Goal: Task Accomplishment & Management: Manage account settings

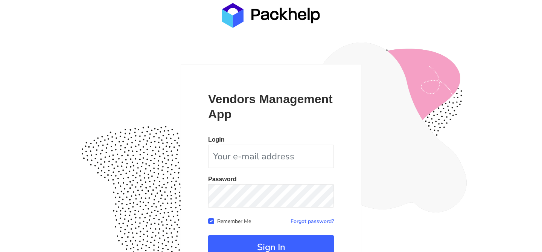
scroll to position [73, 0]
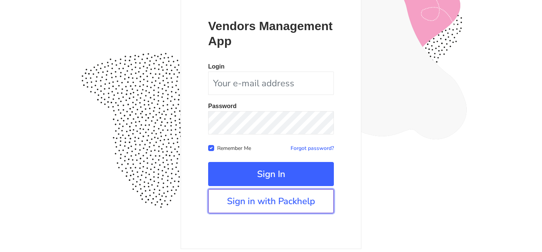
click at [289, 206] on link "Sign in with Packhelp" at bounding box center [271, 201] width 126 height 24
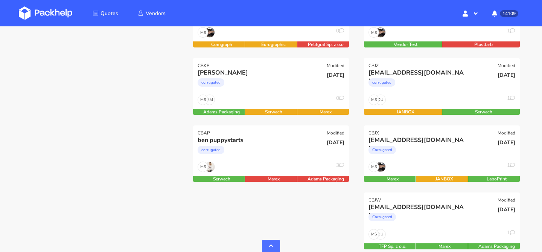
scroll to position [294, 0]
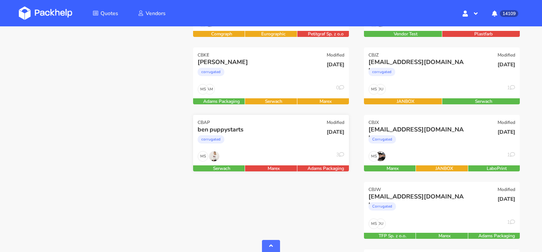
click at [280, 144] on div "corrugated" at bounding box center [247, 141] width 100 height 15
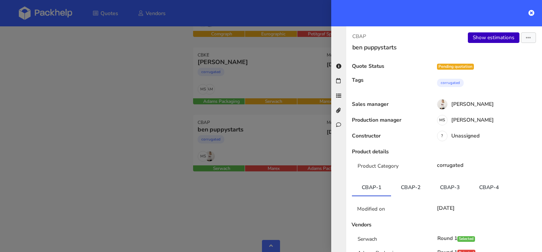
click at [484, 39] on link "Show estimations" at bounding box center [494, 37] width 52 height 11
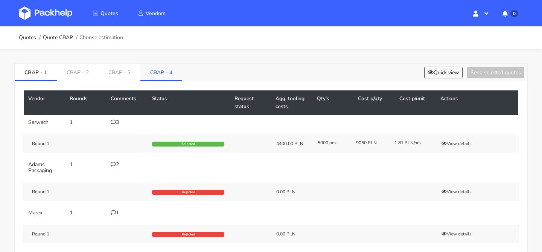
click at [164, 68] on link "CBAP - 4" at bounding box center [161, 72] width 42 height 17
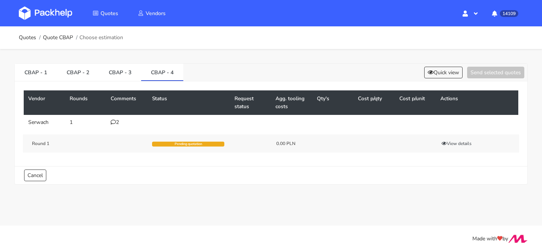
click at [112, 123] on icon at bounding box center [113, 121] width 5 height 5
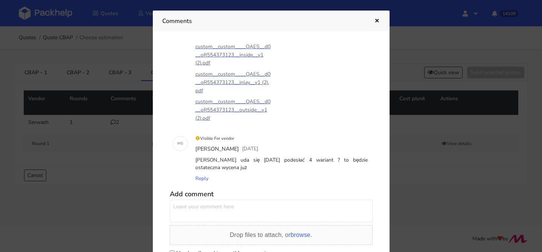
scroll to position [67, 0]
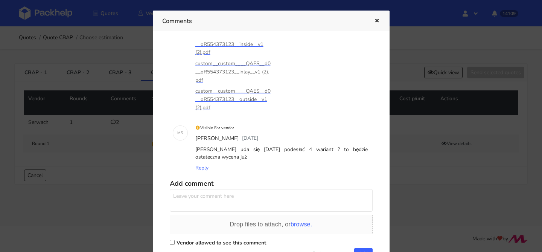
click at [247, 193] on textarea at bounding box center [271, 200] width 203 height 23
type textarea "pilna wycena, proszę o ceny w pierwszej kolejności !"
click at [246, 240] on label "Vendor allowed to see this comment" at bounding box center [221, 242] width 90 height 7
click at [175, 240] on input "Vendor allowed to see this comment" at bounding box center [172, 242] width 5 height 5
checkbox input "true"
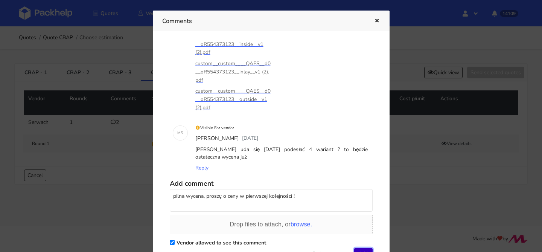
click at [361, 248] on button "Add" at bounding box center [363, 252] width 18 height 11
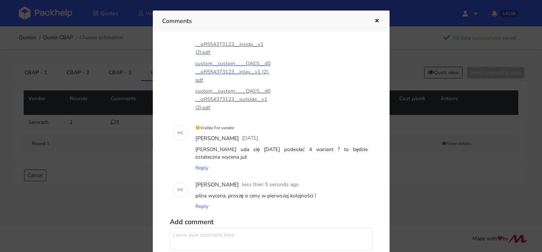
click at [376, 21] on icon "button" at bounding box center [376, 20] width 6 height 5
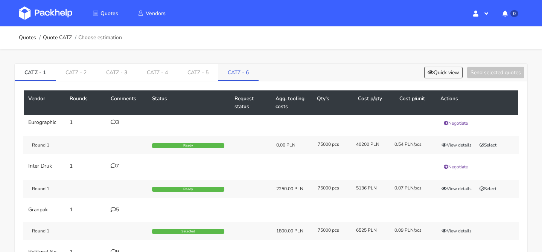
click at [237, 75] on link "CATZ - 6" at bounding box center [238, 72] width 41 height 17
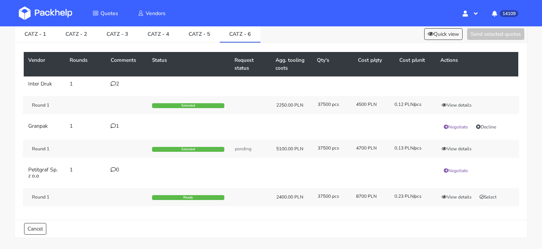
scroll to position [39, 0]
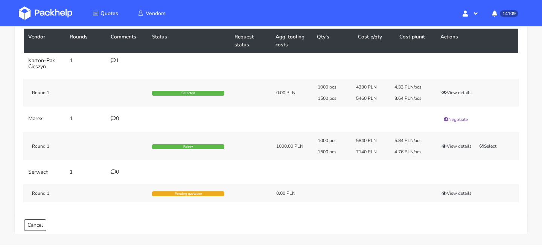
scroll to position [56, 0]
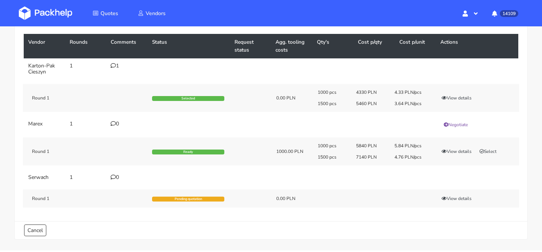
click at [117, 65] on div "1" at bounding box center [127, 66] width 32 height 6
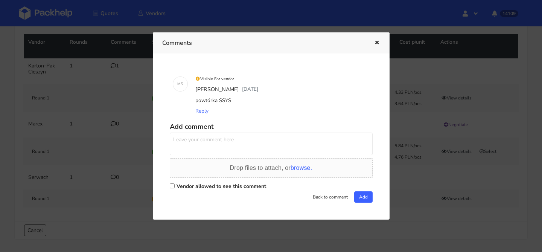
click at [376, 44] on icon "button" at bounding box center [376, 42] width 6 height 5
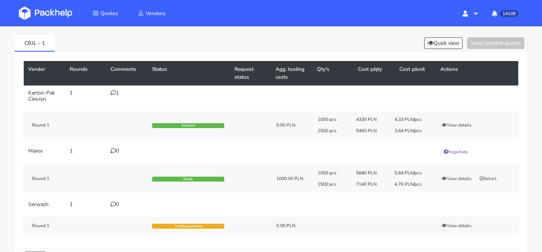
scroll to position [0, 0]
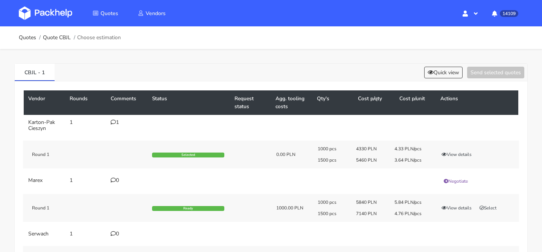
click at [449, 79] on div "CBJL - 1 Quick view Send selected quotes" at bounding box center [271, 73] width 512 height 18
click at [448, 73] on button "Quick view" at bounding box center [443, 73] width 38 height 12
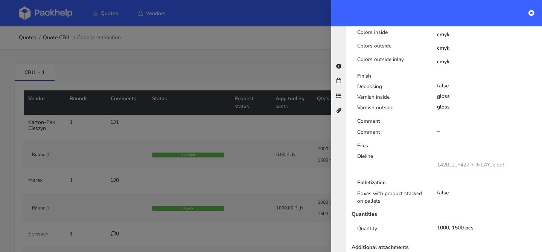
scroll to position [419, 0]
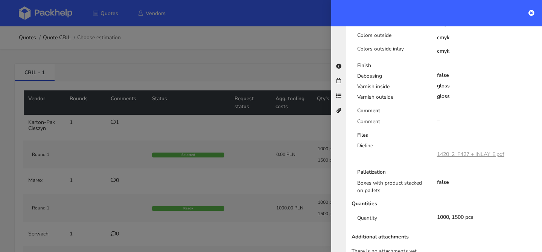
click at [278, 113] on div at bounding box center [271, 126] width 542 height 252
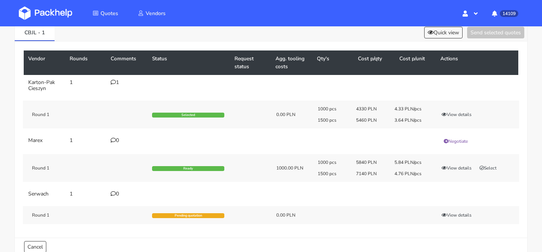
scroll to position [52, 0]
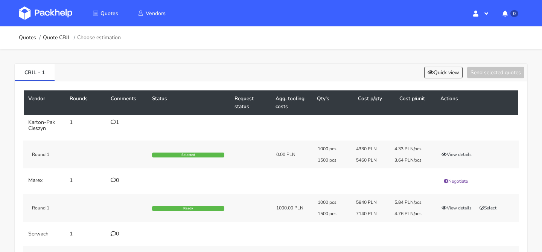
click at [114, 120] on icon at bounding box center [113, 121] width 5 height 5
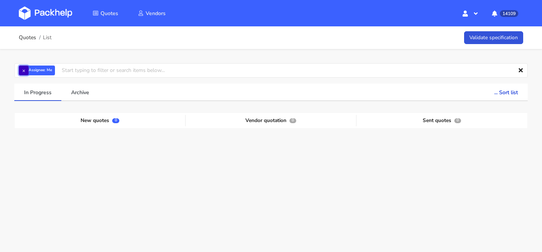
click at [21, 71] on button "×" at bounding box center [24, 70] width 10 height 10
click at [21, 71] on input "text" at bounding box center [270, 70] width 513 height 14
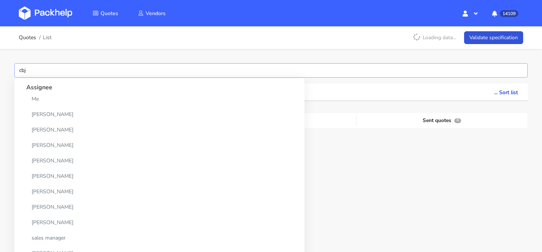
type input "cbjz"
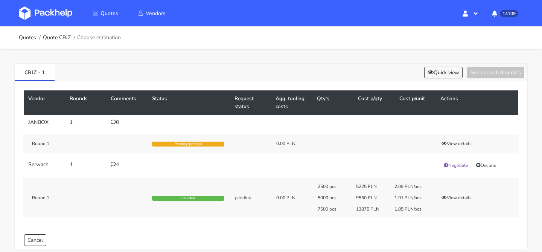
click at [117, 165] on div "4" at bounding box center [127, 164] width 32 height 6
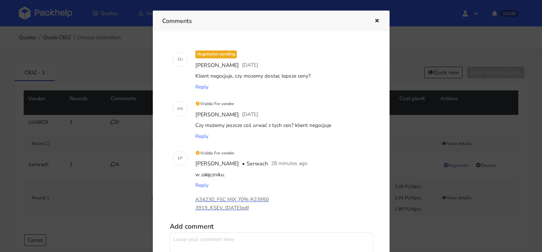
scroll to position [52, 0]
click at [230, 199] on p "A34230_FSC MIX 70% R239503919_KSEV_[DATE]pdf" at bounding box center [232, 202] width 75 height 17
click at [82, 137] on div at bounding box center [271, 126] width 542 height 252
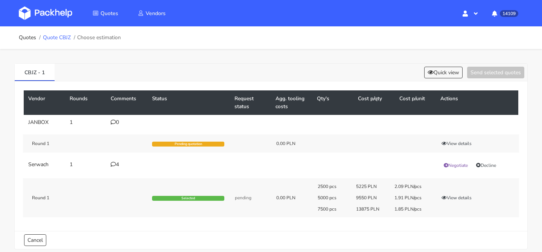
click at [63, 38] on link "Quote CBJZ" at bounding box center [57, 38] width 28 height 6
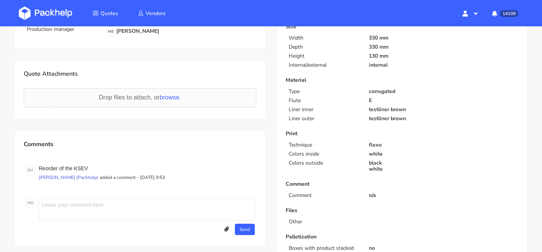
scroll to position [213, 0]
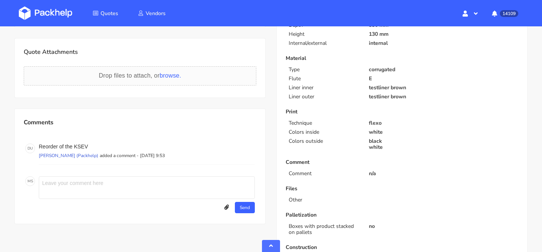
click at [226, 205] on icon at bounding box center [226, 207] width 5 height 5
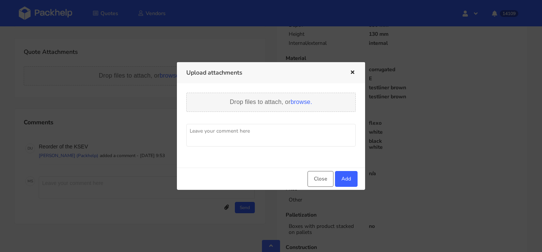
click at [264, 106] on div "Drop files to attach, or browse." at bounding box center [270, 103] width 169 height 20
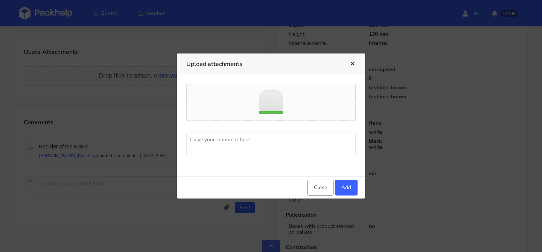
click at [283, 144] on textarea at bounding box center [270, 143] width 169 height 23
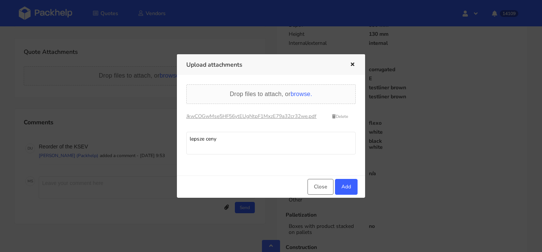
type textarea "lepsze ceny"
click at [341, 189] on button "Add" at bounding box center [346, 187] width 23 height 16
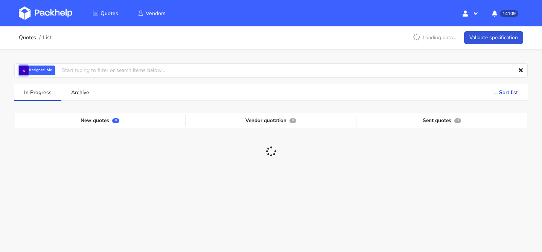
click at [23, 73] on button "×" at bounding box center [24, 70] width 10 height 10
click at [23, 73] on input "text" at bounding box center [270, 70] width 513 height 14
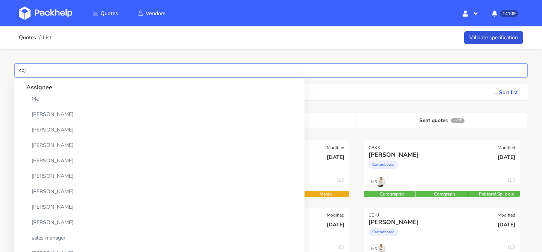
type input "cbjv"
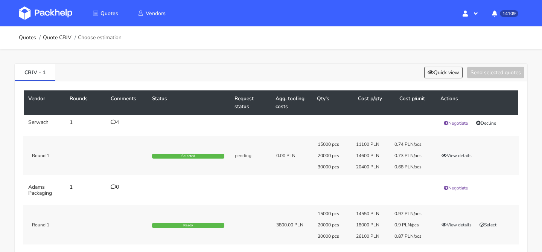
click at [117, 123] on div "4" at bounding box center [127, 122] width 32 height 6
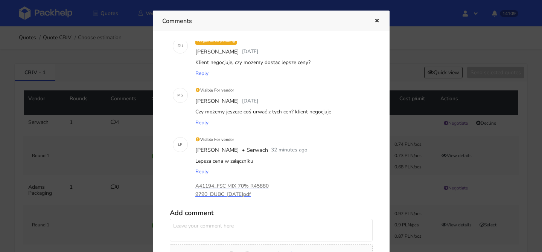
scroll to position [94, 0]
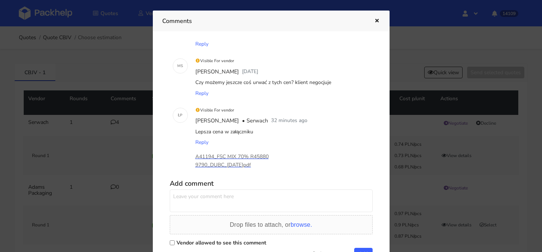
click at [223, 156] on p "A41194_FSC MIX 70% R458809790_DUBC_[DATE]pdf" at bounding box center [232, 160] width 75 height 17
click at [62, 134] on div at bounding box center [271, 126] width 542 height 252
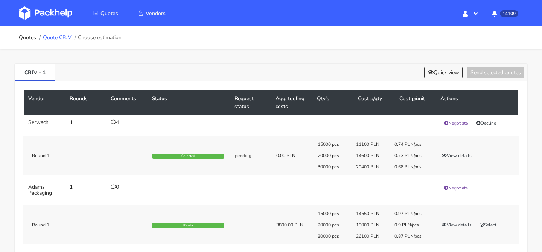
click at [60, 41] on link "Quote CBJV" at bounding box center [57, 38] width 29 height 6
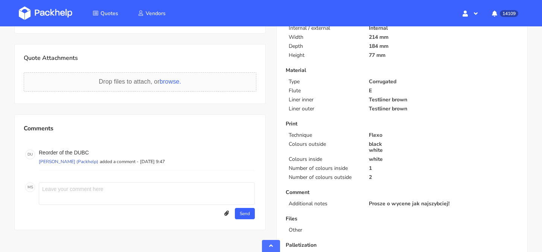
scroll to position [233, 0]
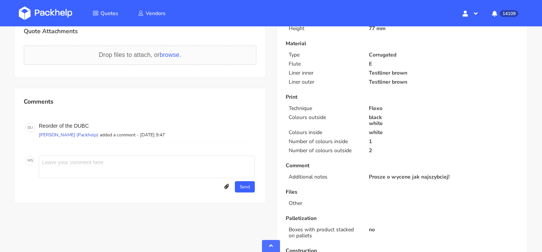
click at [224, 186] on icon at bounding box center [226, 186] width 5 height 5
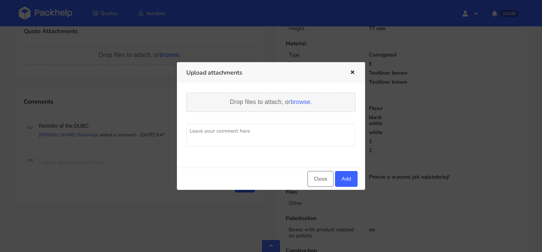
click at [279, 97] on div "Drop files to attach, or browse." at bounding box center [270, 103] width 169 height 20
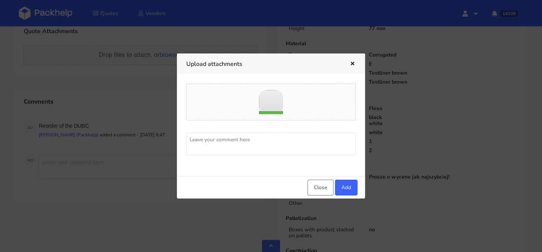
click at [282, 149] on textarea at bounding box center [270, 143] width 169 height 23
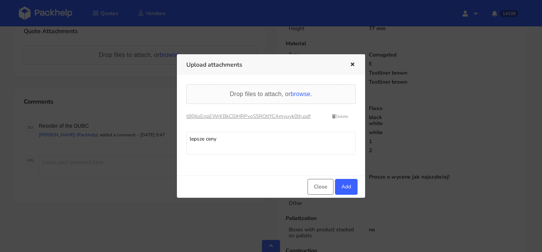
type textarea "lepsze ceny"
click at [343, 183] on button "Add" at bounding box center [346, 187] width 23 height 16
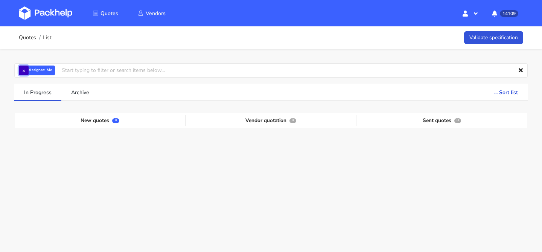
click at [22, 69] on button "×" at bounding box center [24, 70] width 10 height 10
click at [41, 69] on input "text" at bounding box center [270, 70] width 513 height 14
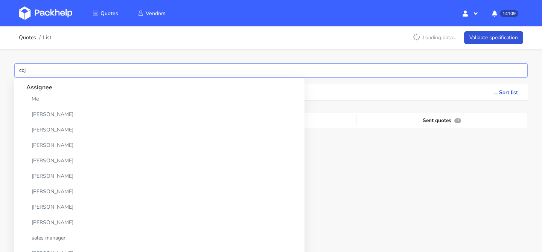
type input "cbjw"
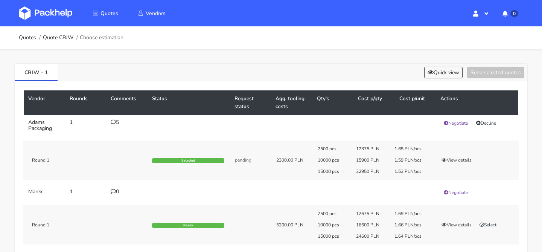
click at [116, 124] on div "5" at bounding box center [127, 122] width 32 height 6
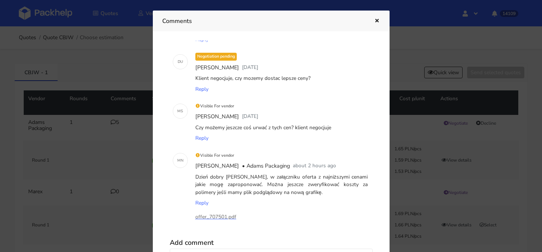
scroll to position [158, 0]
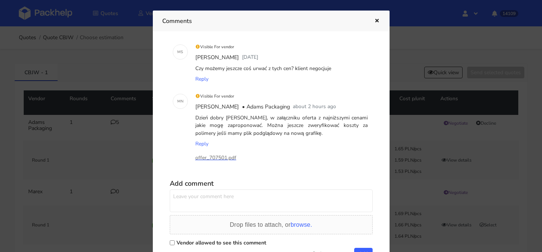
click at [219, 156] on p "offer_707501.pdf" at bounding box center [232, 157] width 75 height 8
click at [62, 145] on div at bounding box center [271, 126] width 542 height 252
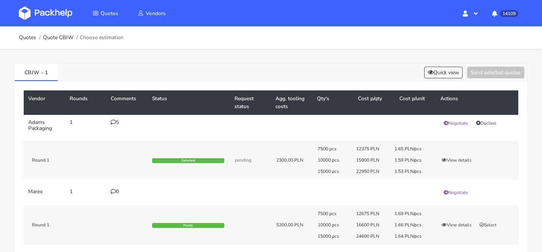
click at [118, 122] on div "5" at bounding box center [127, 122] width 32 height 6
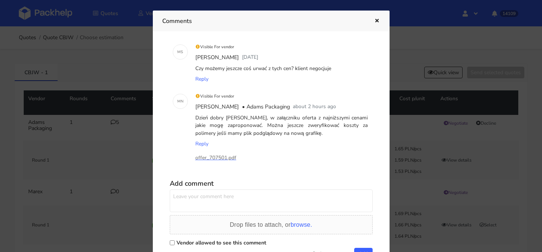
drag, startPoint x: 293, startPoint y: 133, endPoint x: 247, endPoint y: 128, distance: 46.2
click at [247, 128] on div "Dzień dobry Panie Macieju, w załączniku oferta z najniższymi cenami jakie mogę …" at bounding box center [282, 125] width 176 height 26
copy div "Można jeszcze zweryfikować koszty za polimery jeśli mamy plik podglądowy na now…"
click at [39, 117] on div at bounding box center [271, 126] width 542 height 252
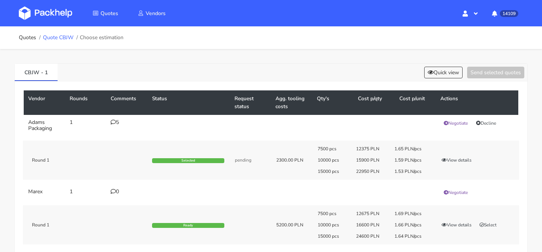
click at [50, 36] on link "Quote CBJW" at bounding box center [58, 38] width 30 height 6
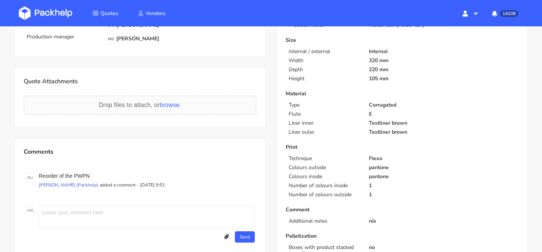
scroll to position [264, 0]
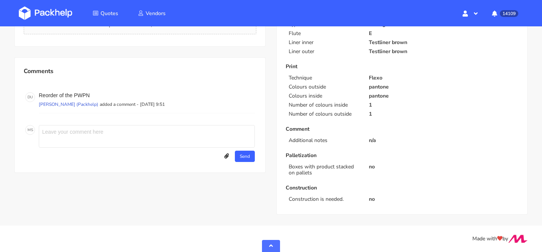
click at [224, 159] on div at bounding box center [229, 156] width 11 height 8
click at [226, 155] on icon at bounding box center [226, 155] width 5 height 5
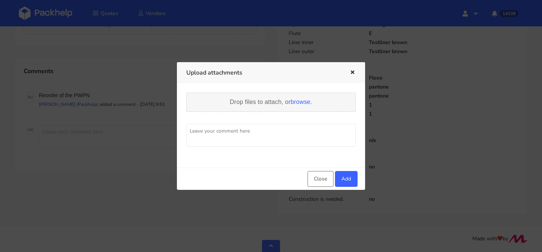
click at [278, 102] on span "Drop files to attach, or browse." at bounding box center [271, 102] width 82 height 6
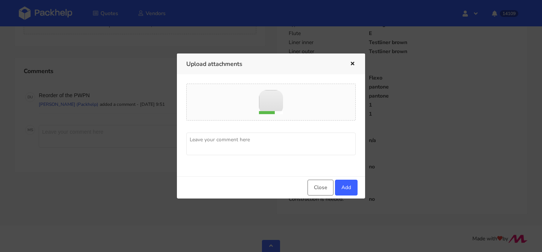
click at [287, 139] on textarea at bounding box center [270, 143] width 169 height 23
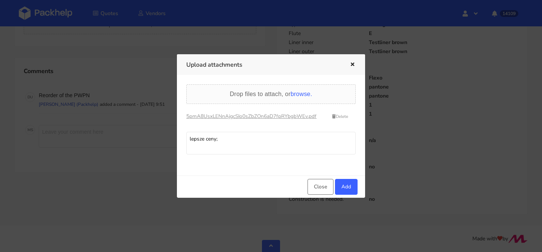
paste textarea "Można jeszcze zweryfikować koszty za polimery jeśli mamy plik podglądowy na now…"
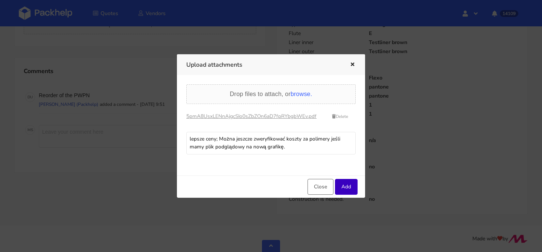
type textarea "lepsze ceny; Można jeszcze zweryfikować koszty za polimery jeśli mamy plik podg…"
click at [348, 185] on button "Add" at bounding box center [346, 187] width 23 height 16
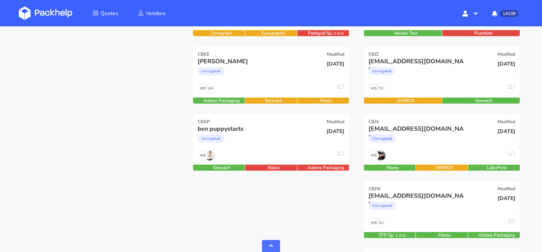
scroll to position [300, 0]
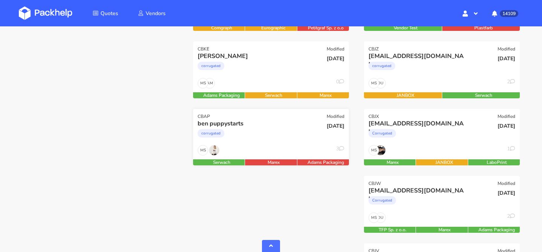
click at [270, 137] on div "corrugated" at bounding box center [247, 135] width 100 height 15
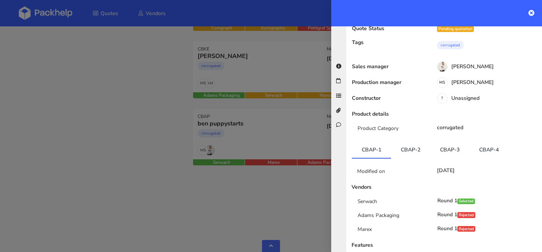
scroll to position [43, 0]
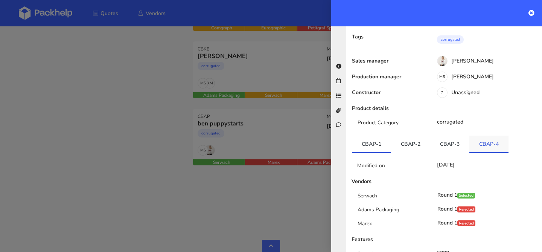
click at [489, 151] on link "CBAP-4" at bounding box center [488, 143] width 39 height 17
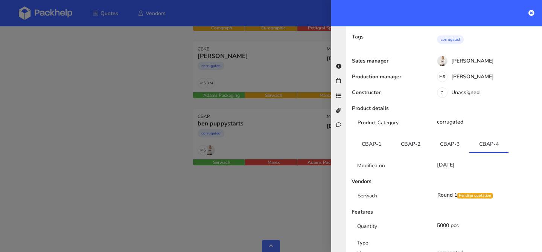
click at [241, 87] on div at bounding box center [271, 126] width 542 height 252
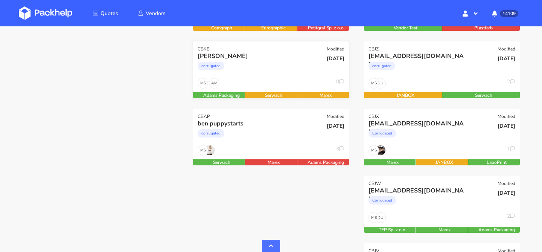
click at [266, 78] on div "AM MS 0" at bounding box center [271, 85] width 156 height 14
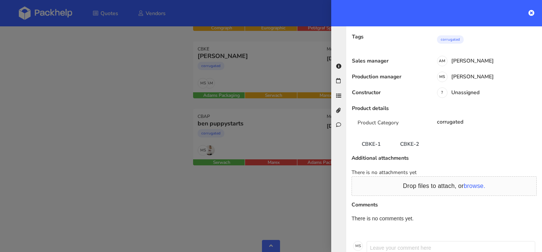
scroll to position [0, 0]
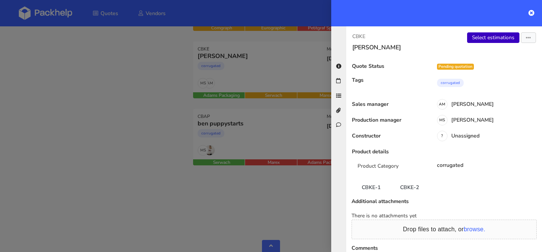
click at [493, 39] on link "Select estimations" at bounding box center [493, 37] width 52 height 11
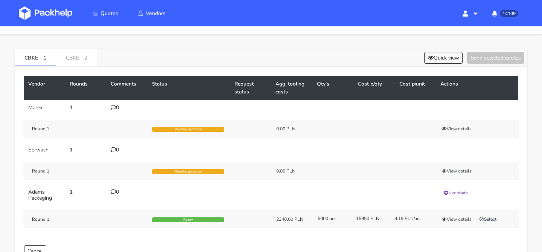
scroll to position [18, 0]
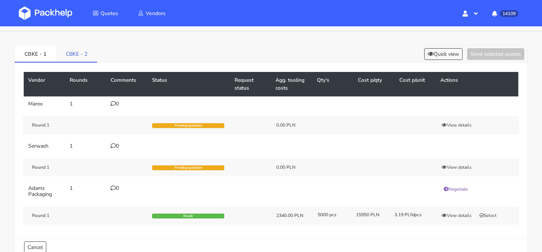
click at [90, 57] on link "CBKE - 2" at bounding box center [76, 53] width 41 height 17
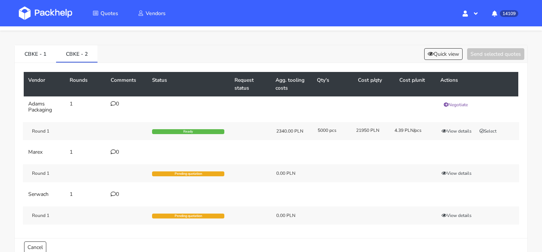
click at [440, 47] on div "CBKE - 1 CBKE - 2 Quick view Send selected quotes" at bounding box center [271, 54] width 512 height 18
click at [437, 52] on button "Quick view" at bounding box center [443, 54] width 38 height 12
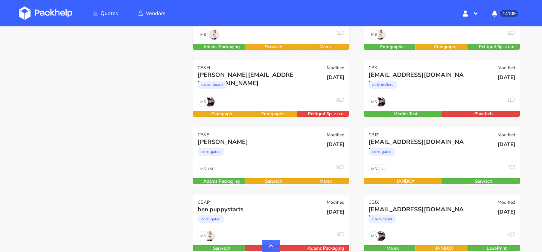
scroll to position [210, 0]
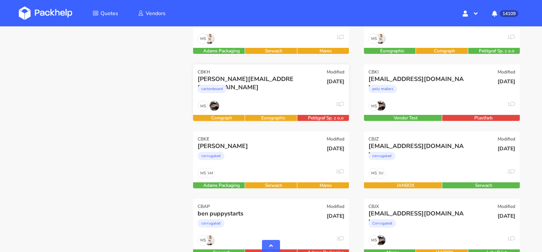
click at [282, 94] on div "cartonboard" at bounding box center [247, 90] width 100 height 15
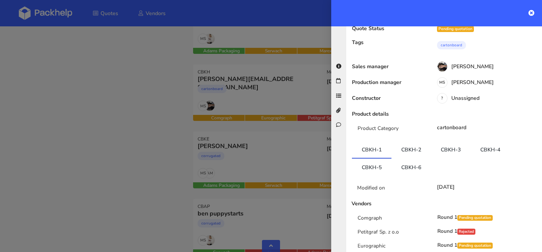
scroll to position [0, 0]
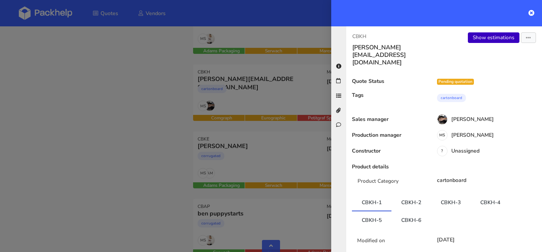
click at [491, 41] on link "Show estimations" at bounding box center [494, 37] width 52 height 11
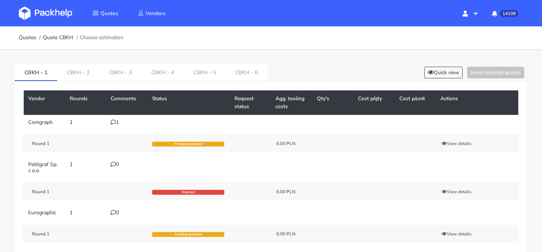
click at [117, 119] on div "1" at bounding box center [127, 122] width 32 height 6
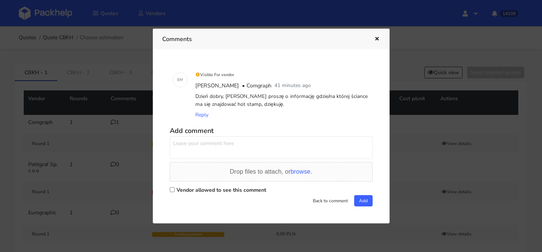
click at [226, 141] on textarea at bounding box center [271, 147] width 203 height 23
click at [378, 34] on button "button" at bounding box center [376, 39] width 8 height 10
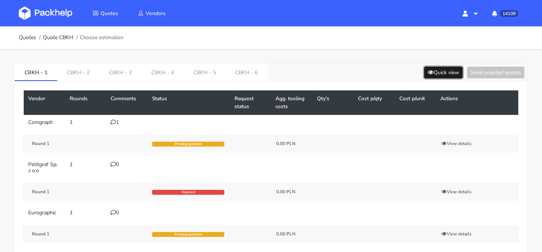
click at [435, 77] on button "Quick view" at bounding box center [443, 73] width 38 height 12
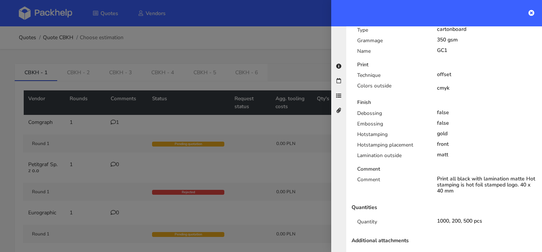
scroll to position [309, 0]
click at [218, 175] on div at bounding box center [271, 126] width 542 height 252
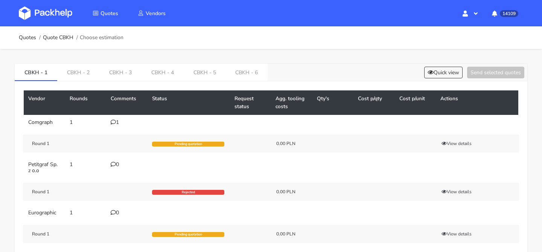
click at [116, 127] on td "1" at bounding box center [126, 122] width 41 height 15
click at [115, 120] on icon at bounding box center [113, 121] width 5 height 5
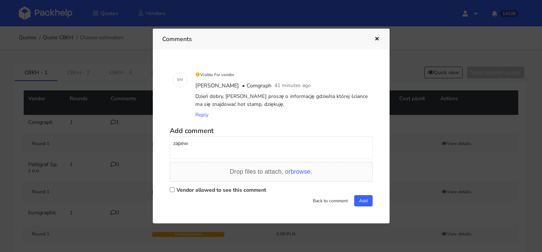
click at [245, 147] on textarea "zapew" at bounding box center [271, 147] width 203 height 23
type textarea "zapewne na przedniej"
click at [219, 188] on label "Vendor allowed to see this comment" at bounding box center [221, 189] width 90 height 7
click at [175, 188] on input "Vendor allowed to see this comment" at bounding box center [172, 189] width 5 height 5
checkbox input "true"
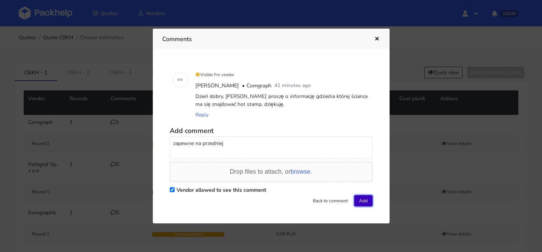
click at [358, 200] on button "Add" at bounding box center [363, 200] width 18 height 11
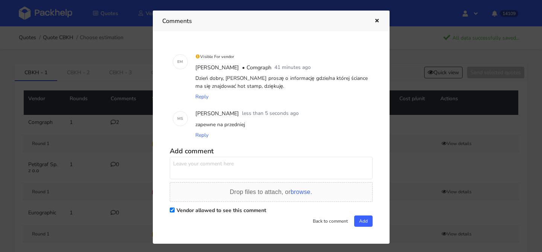
click at [383, 22] on div "Comments" at bounding box center [271, 21] width 237 height 21
click at [379, 20] on icon "button" at bounding box center [376, 20] width 6 height 5
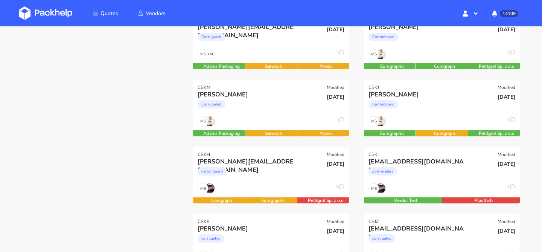
scroll to position [125, 0]
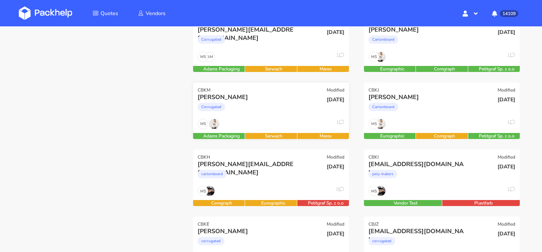
click at [276, 114] on div "Corrugated" at bounding box center [247, 108] width 100 height 15
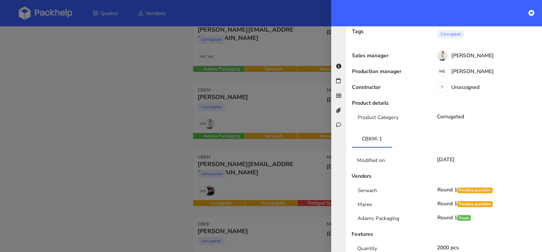
scroll to position [0, 0]
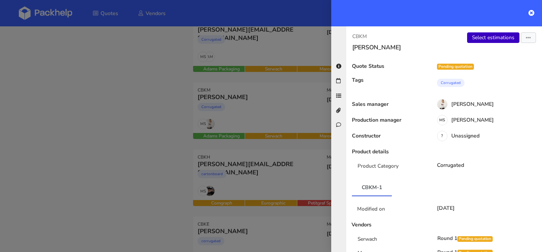
click at [493, 39] on link "Select estimations" at bounding box center [493, 37] width 52 height 11
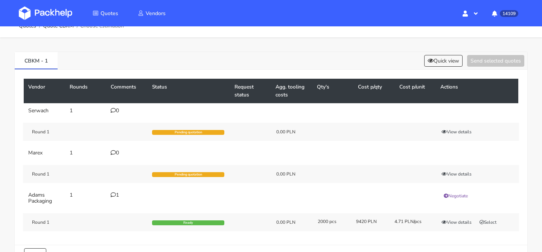
scroll to position [18, 0]
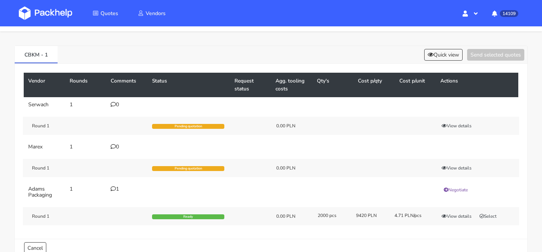
click at [112, 190] on icon at bounding box center [113, 188] width 5 height 5
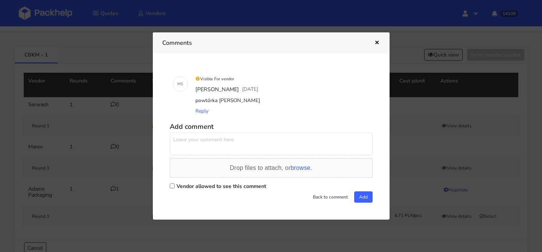
click at [91, 174] on div at bounding box center [271, 126] width 542 height 252
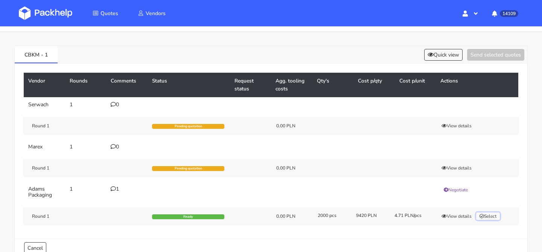
click at [494, 213] on button "Select" at bounding box center [488, 216] width 24 height 8
click at [479, 47] on div "CBKM - 1 Quick view Send selected quotes ( 1 )" at bounding box center [271, 55] width 512 height 18
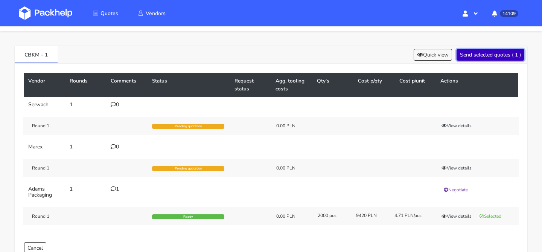
click at [474, 53] on button "Send selected quotes ( 1 )" at bounding box center [490, 55] width 68 height 12
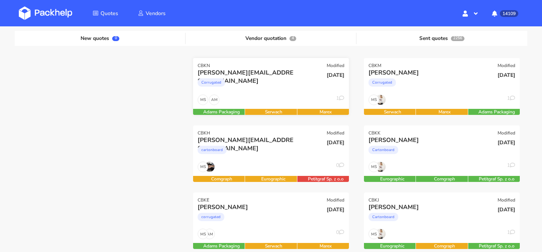
scroll to position [103, 0]
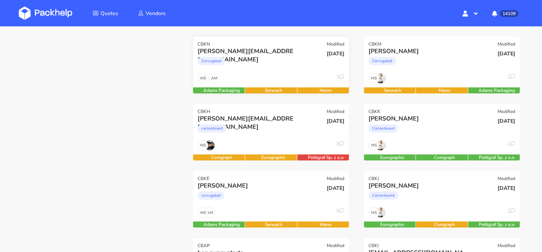
click at [281, 74] on div "AM MS 1" at bounding box center [271, 80] width 156 height 14
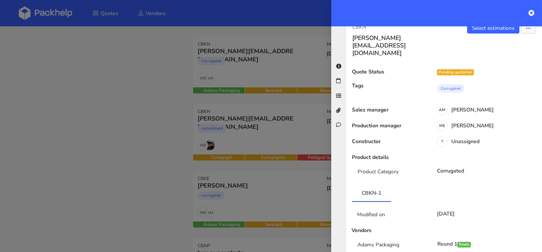
scroll to position [0, 0]
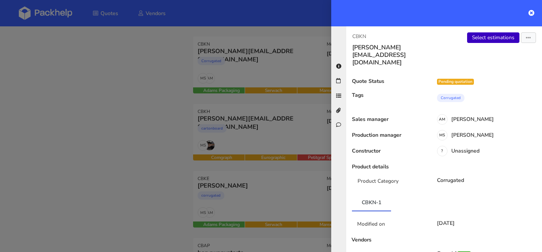
click at [486, 40] on link "Select estimations" at bounding box center [493, 37] width 52 height 11
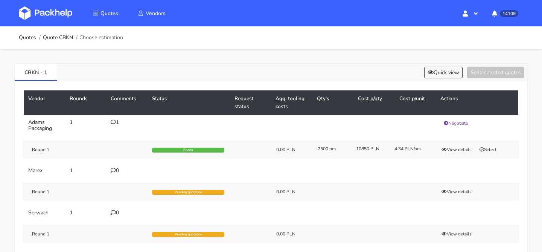
click at [114, 125] on td "1" at bounding box center [126, 125] width 41 height 21
click at [115, 122] on icon at bounding box center [113, 121] width 5 height 5
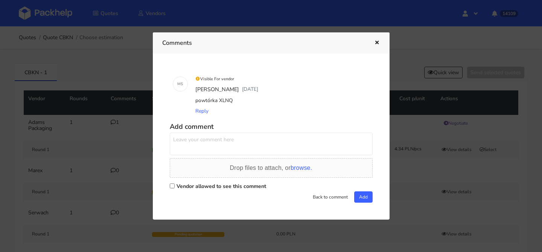
click at [502, 173] on div at bounding box center [271, 126] width 542 height 252
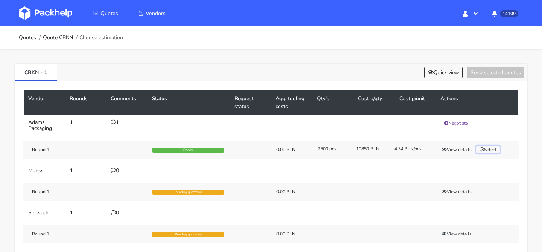
click at [496, 148] on button "Select" at bounding box center [488, 150] width 24 height 8
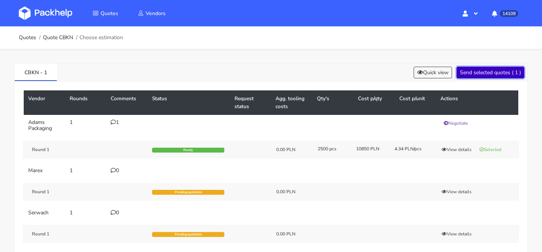
click at [486, 73] on button "Send selected quotes ( 1 )" at bounding box center [490, 73] width 68 height 12
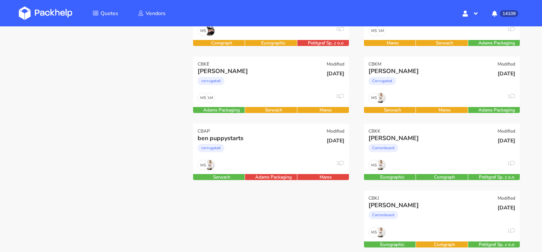
scroll to position [153, 0]
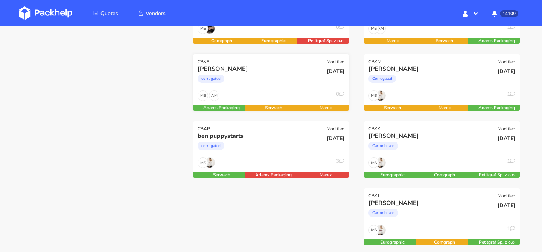
click at [263, 90] on div "[PERSON_NAME] corrugated" at bounding box center [244, 78] width 105 height 26
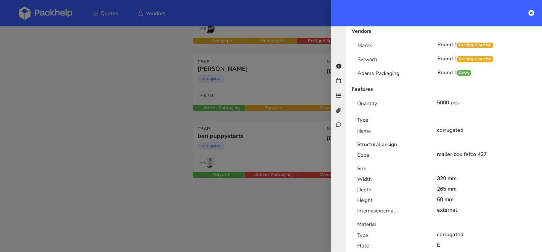
scroll to position [131, 0]
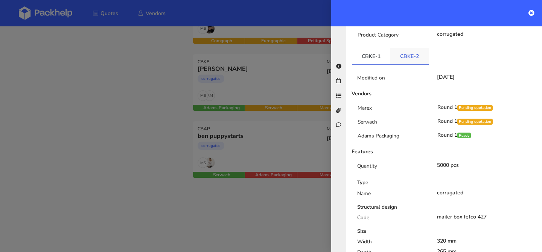
click at [405, 52] on link "CBKE-2" at bounding box center [409, 56] width 38 height 17
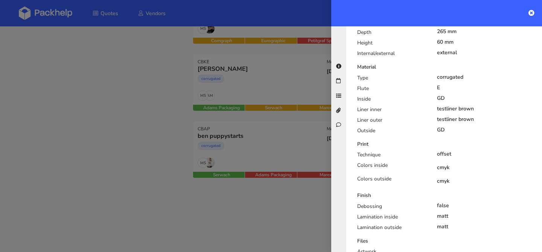
scroll to position [134, 0]
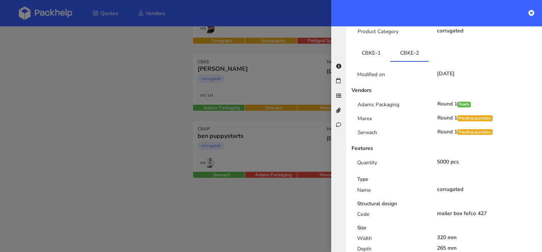
click at [279, 85] on div at bounding box center [271, 126] width 542 height 252
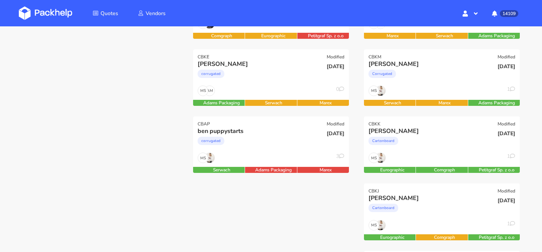
scroll to position [167, 0]
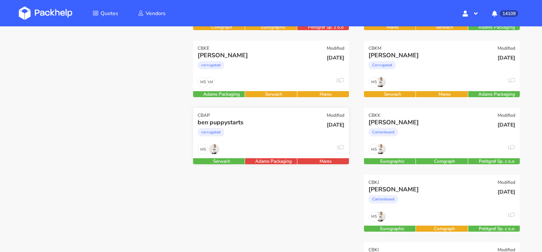
click at [268, 146] on div "MS 3" at bounding box center [271, 151] width 156 height 14
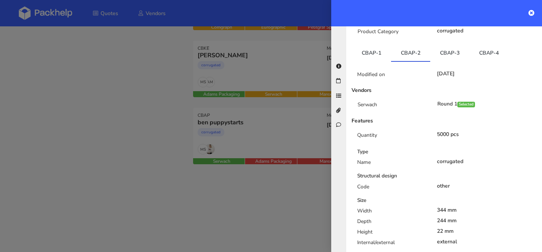
click at [263, 73] on div at bounding box center [271, 126] width 542 height 252
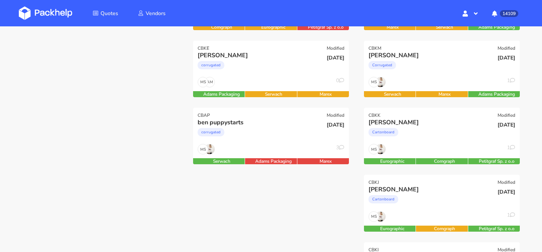
click at [263, 73] on div "corrugated" at bounding box center [247, 66] width 100 height 15
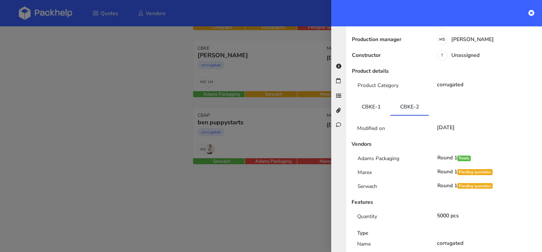
scroll to position [0, 0]
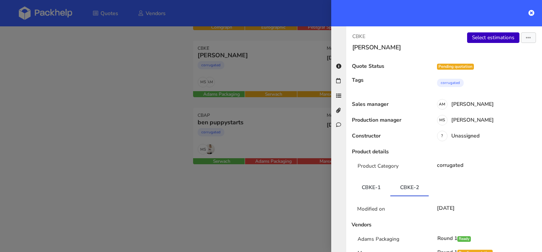
click at [477, 39] on link "Select estimations" at bounding box center [493, 37] width 52 height 11
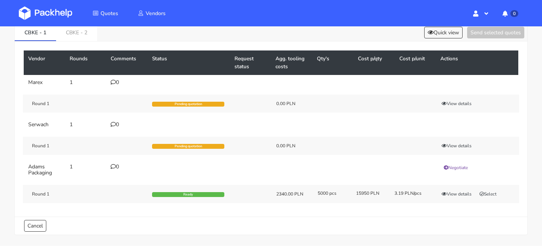
scroll to position [52, 0]
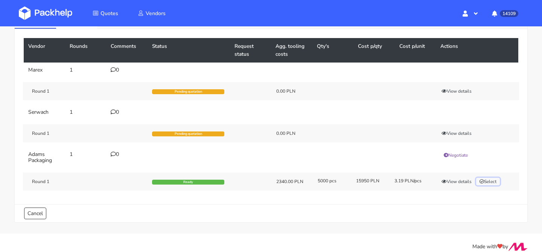
click at [498, 180] on button "Select" at bounding box center [488, 182] width 24 height 8
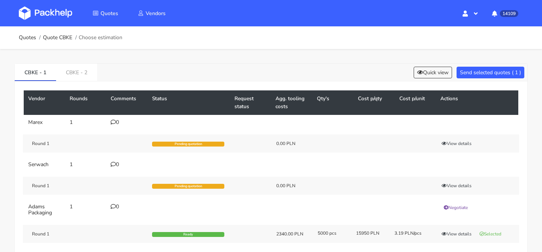
click at [481, 79] on div "CBKE - 1 CBKE - 2 Quick view Send selected quotes ( 1 )" at bounding box center [271, 73] width 512 height 18
click at [482, 77] on button "Send selected quotes ( 1 )" at bounding box center [490, 73] width 68 height 12
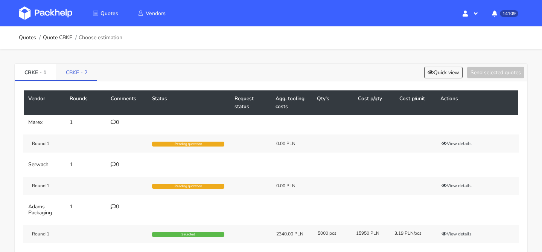
click at [89, 70] on link "CBKE - 2" at bounding box center [76, 72] width 41 height 17
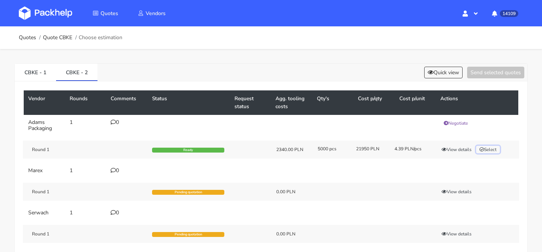
click at [498, 150] on button "Select" at bounding box center [488, 150] width 24 height 8
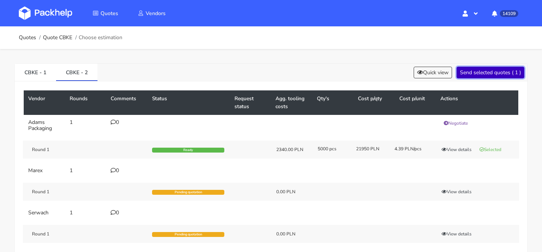
click at [494, 70] on button "Send selected quotes ( 1 )" at bounding box center [490, 73] width 68 height 12
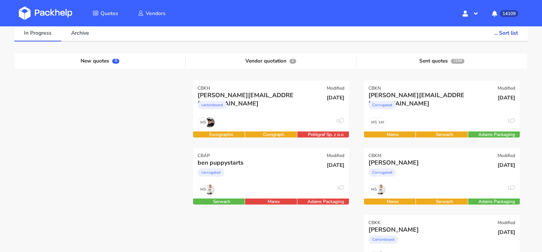
scroll to position [60, 0]
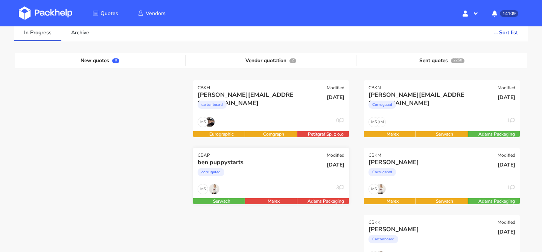
click at [294, 179] on div "corrugated" at bounding box center [247, 173] width 100 height 15
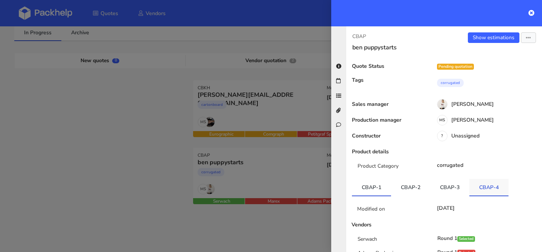
click at [482, 184] on link "CBAP-4" at bounding box center [488, 187] width 39 height 17
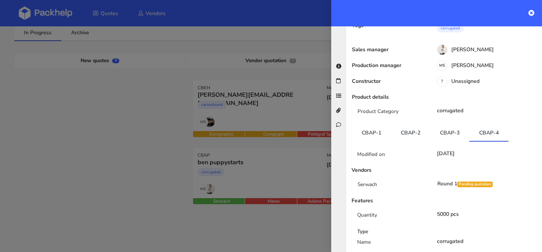
click at [179, 62] on div at bounding box center [271, 126] width 542 height 252
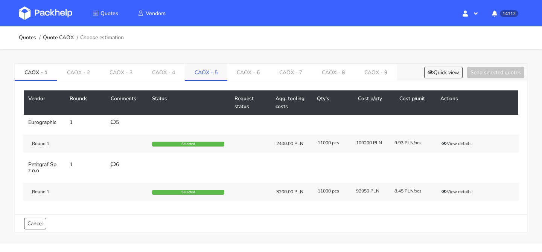
click at [208, 77] on link "CAOX - 5" at bounding box center [206, 72] width 43 height 17
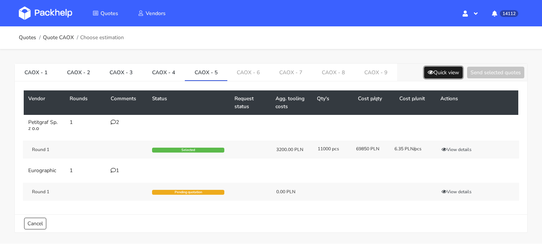
click at [438, 76] on button "Quick view" at bounding box center [443, 73] width 38 height 12
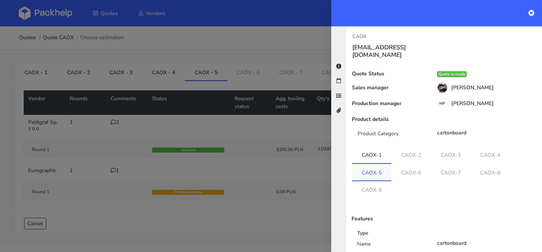
click at [374, 167] on link "CAOX-5" at bounding box center [371, 172] width 39 height 17
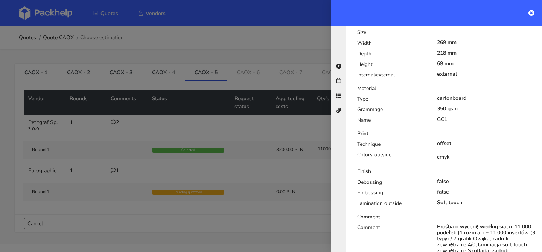
scroll to position [280, 0]
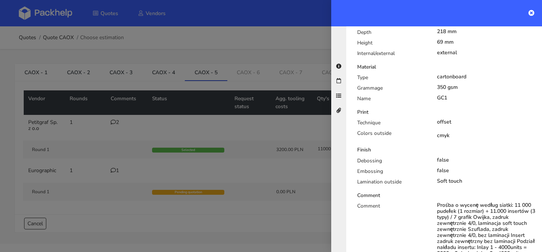
click at [207, 71] on div at bounding box center [271, 126] width 542 height 252
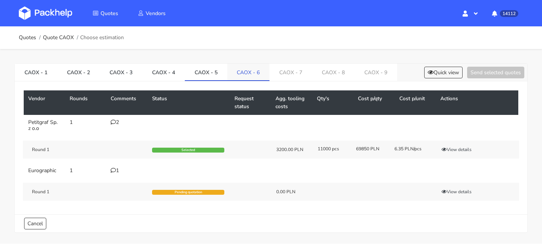
click at [241, 79] on link "CAOX - 6" at bounding box center [248, 72] width 43 height 17
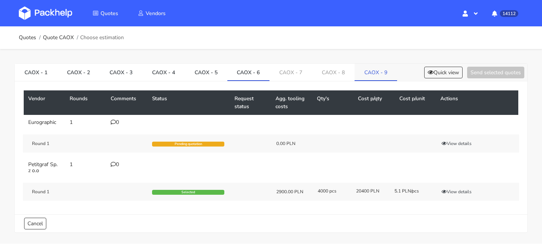
click at [367, 70] on link "CAOX - 9" at bounding box center [375, 72] width 43 height 17
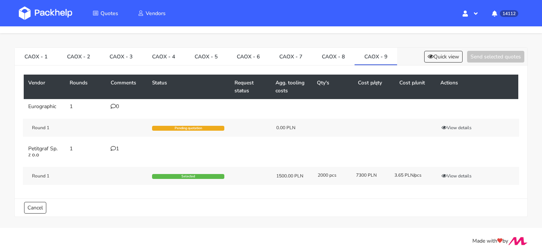
scroll to position [18, 0]
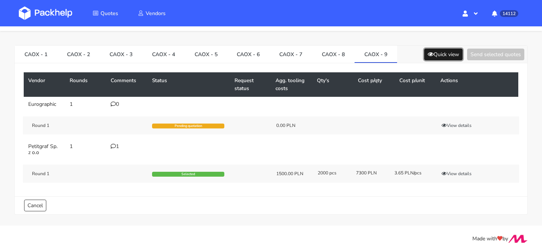
click at [435, 55] on button "Quick view" at bounding box center [443, 55] width 38 height 12
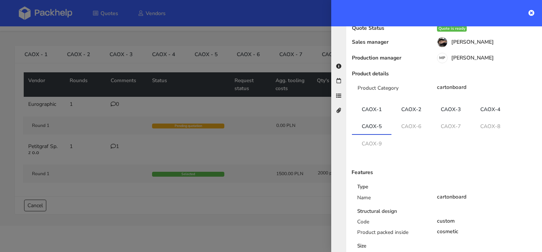
scroll to position [0, 0]
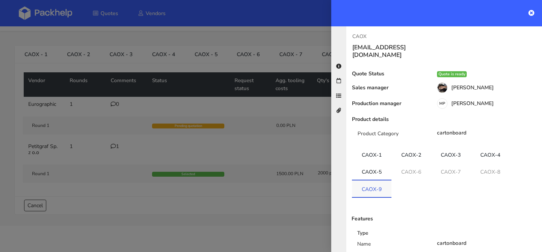
click at [375, 181] on link "CAOX-9" at bounding box center [371, 188] width 39 height 17
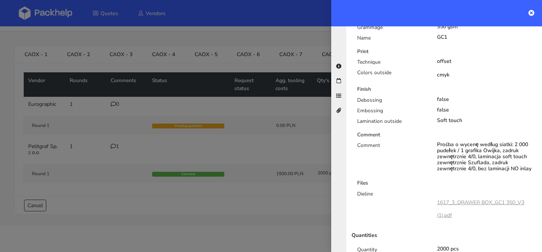
scroll to position [342, 0]
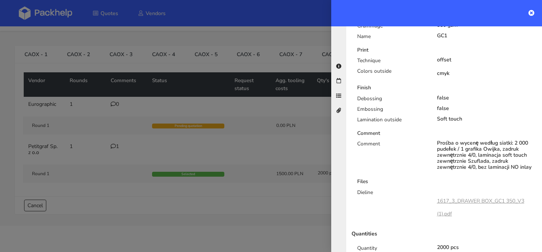
click at [273, 155] on div at bounding box center [271, 126] width 542 height 252
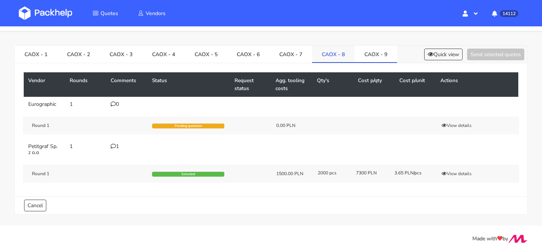
click at [333, 51] on link "CAOX - 8" at bounding box center [333, 54] width 43 height 17
click at [434, 50] on button "Quick view" at bounding box center [443, 55] width 38 height 12
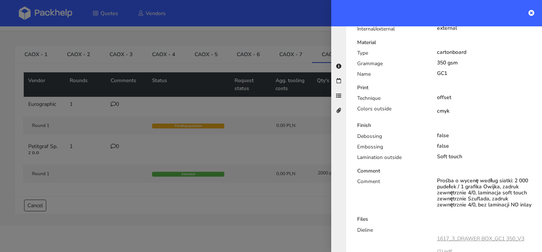
scroll to position [299, 0]
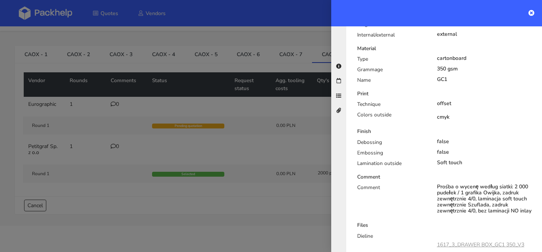
click at [226, 106] on div at bounding box center [271, 126] width 542 height 252
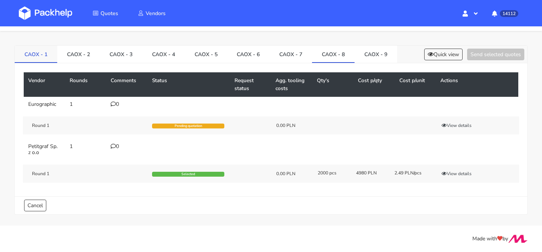
click at [41, 58] on link "CAOX - 1" at bounding box center [36, 54] width 43 height 17
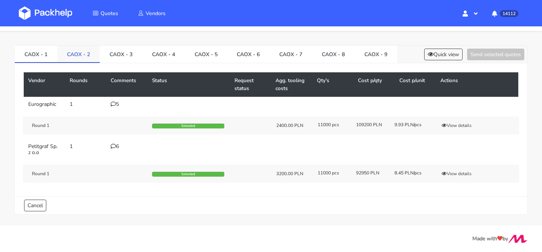
click at [78, 57] on link "CAOX - 2" at bounding box center [78, 54] width 43 height 17
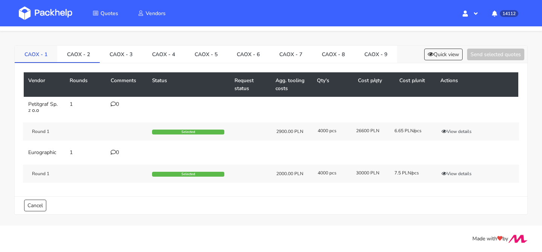
click at [39, 59] on link "CAOX - 1" at bounding box center [36, 54] width 43 height 17
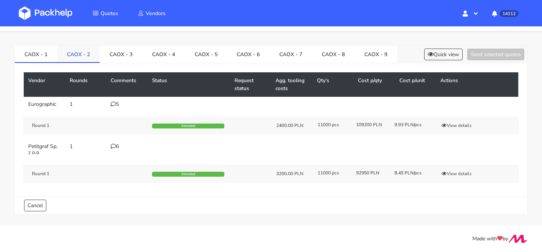
click at [71, 55] on link "CAOX - 2" at bounding box center [78, 54] width 43 height 17
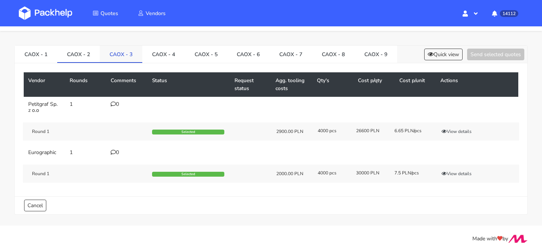
click at [110, 56] on link "CAOX - 3" at bounding box center [121, 54] width 43 height 17
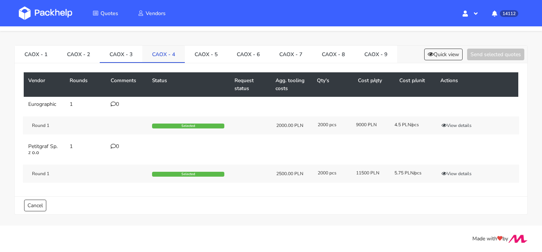
click at [160, 50] on link "CAOX - 4" at bounding box center [163, 54] width 43 height 17
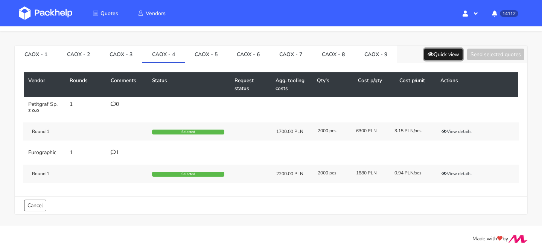
click at [434, 54] on button "Quick view" at bounding box center [443, 55] width 38 height 12
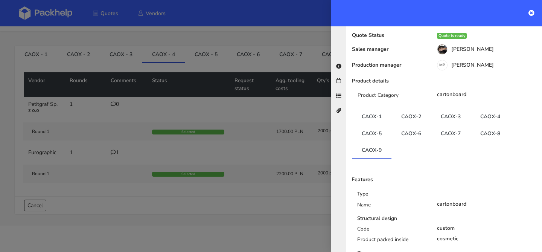
scroll to position [0, 0]
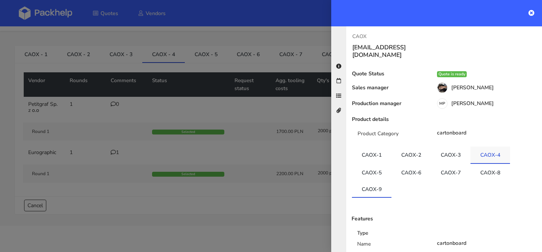
click at [489, 146] on link "CAOX-4" at bounding box center [489, 154] width 39 height 17
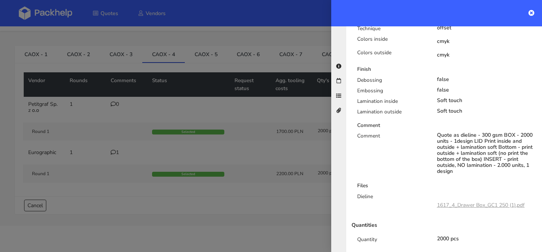
scroll to position [377, 0]
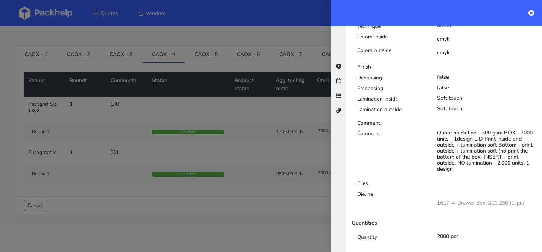
click at [282, 141] on div at bounding box center [271, 126] width 542 height 252
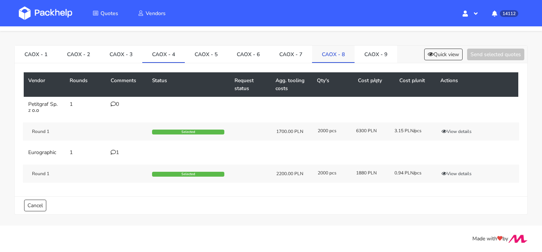
click at [337, 48] on link "CAOX - 8" at bounding box center [333, 54] width 43 height 17
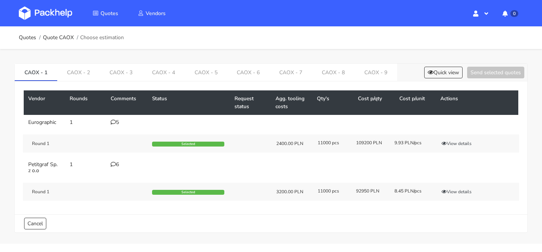
scroll to position [18, 0]
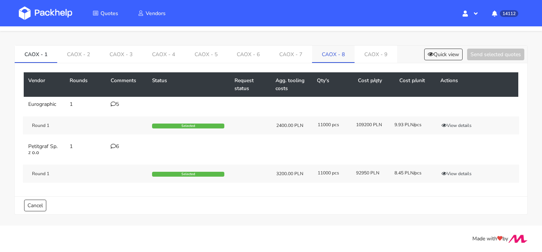
click at [312, 55] on link "CAOX - 8" at bounding box center [333, 54] width 43 height 17
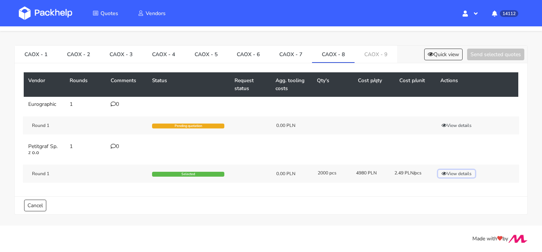
click at [450, 172] on button "View details" at bounding box center [456, 174] width 37 height 8
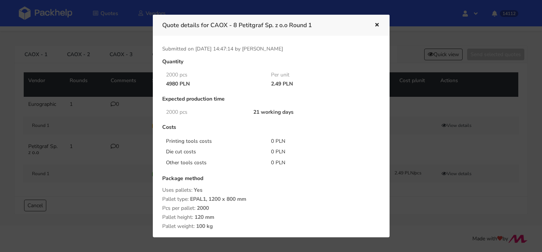
click at [377, 26] on icon "button" at bounding box center [376, 25] width 6 height 5
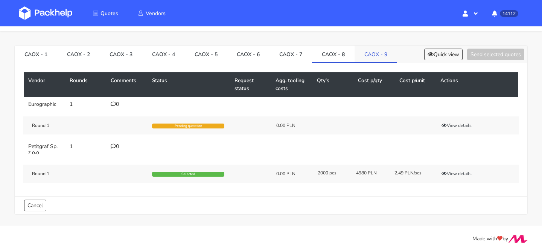
click at [379, 53] on link "CAOX - 9" at bounding box center [375, 54] width 43 height 17
click at [466, 173] on button "View details" at bounding box center [456, 174] width 37 height 8
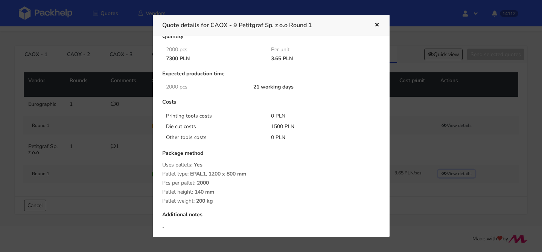
scroll to position [25, 0]
click at [372, 24] on button "button" at bounding box center [376, 25] width 8 height 10
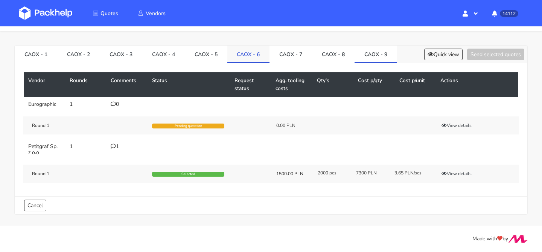
click at [252, 53] on link "CAOX - 6" at bounding box center [248, 54] width 43 height 17
click at [205, 56] on link "CAOX - 5" at bounding box center [206, 54] width 43 height 17
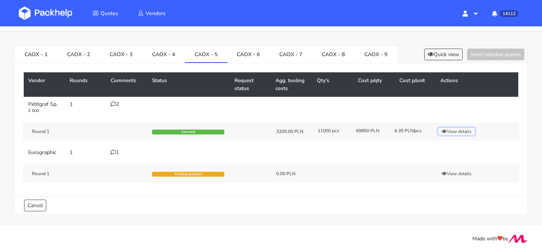
click at [460, 132] on button "View details" at bounding box center [456, 132] width 37 height 8
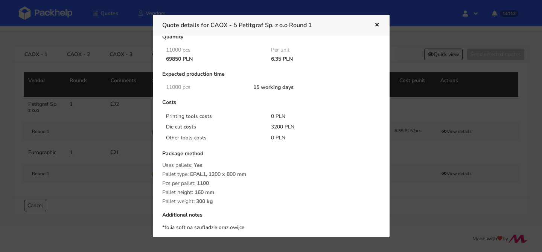
click at [373, 22] on button "button" at bounding box center [376, 25] width 8 height 10
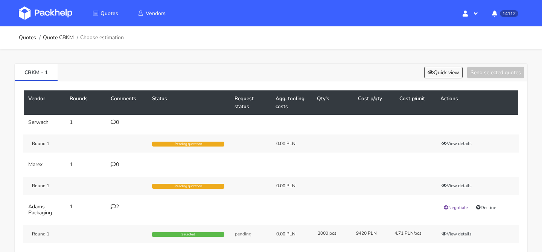
click at [118, 202] on td "2" at bounding box center [126, 209] width 41 height 21
click at [117, 202] on td "2" at bounding box center [126, 209] width 41 height 21
click at [115, 205] on div "2" at bounding box center [127, 206] width 32 height 6
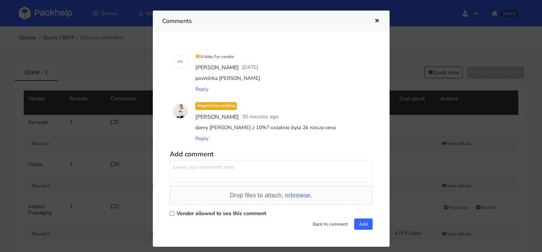
click at [91, 134] on div at bounding box center [271, 126] width 542 height 252
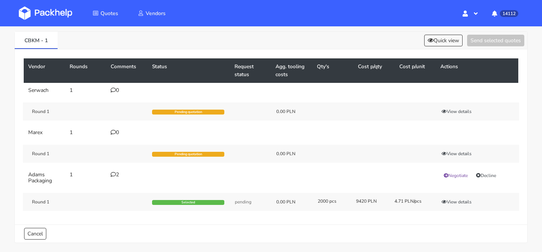
scroll to position [34, 0]
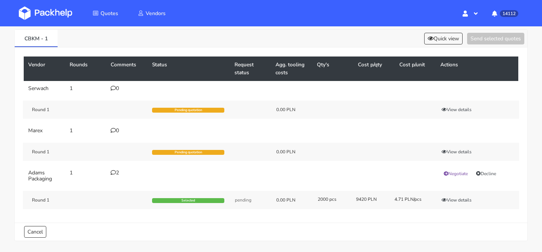
click at [113, 177] on td "2" at bounding box center [126, 175] width 41 height 21
click at [113, 175] on div "2" at bounding box center [127, 173] width 32 height 6
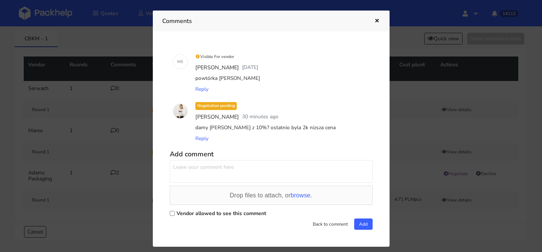
click at [199, 170] on textarea at bounding box center [271, 171] width 203 height 23
type textarea "czy damy radę zejść 10% z ceną niżej?"
click at [205, 210] on label "Vendor allowed to see this comment" at bounding box center [221, 213] width 90 height 7
click at [175, 211] on input "Vendor allowed to see this comment" at bounding box center [172, 213] width 5 height 5
checkbox input "true"
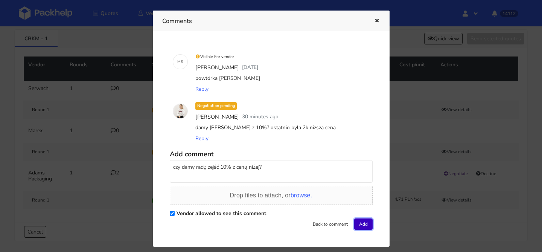
click at [362, 222] on button "Add" at bounding box center [363, 223] width 18 height 11
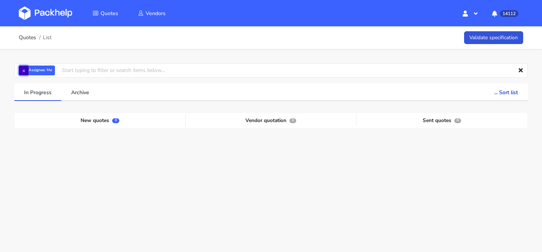
click at [23, 68] on button "×" at bounding box center [24, 70] width 10 height 10
click at [23, 68] on input "text" at bounding box center [270, 70] width 513 height 14
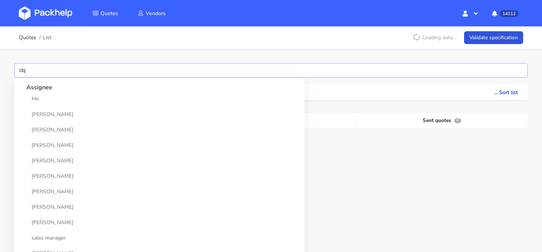
type input "cbjg"
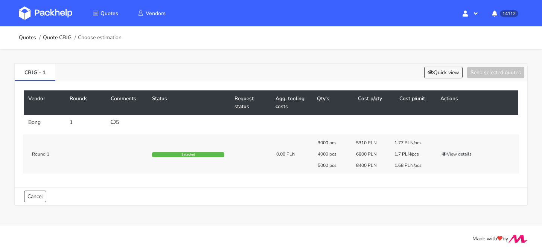
click at [112, 124] on icon at bounding box center [113, 121] width 5 height 5
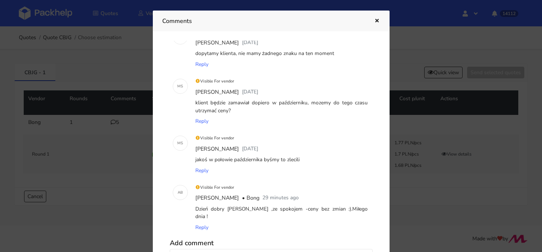
scroll to position [94, 0]
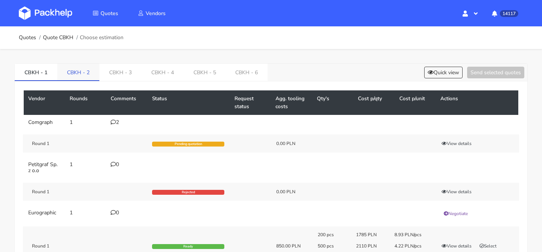
scroll to position [12, 0]
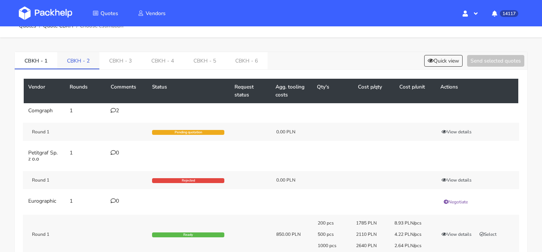
click at [83, 64] on link "CBKH - 2" at bounding box center [78, 60] width 42 height 17
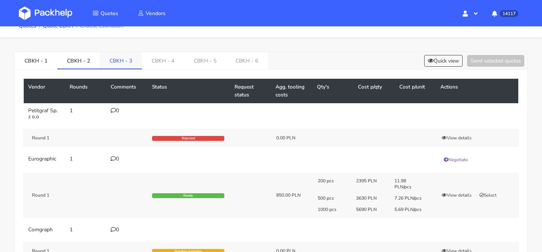
click at [115, 61] on link "CBKH - 3" at bounding box center [121, 60] width 42 height 17
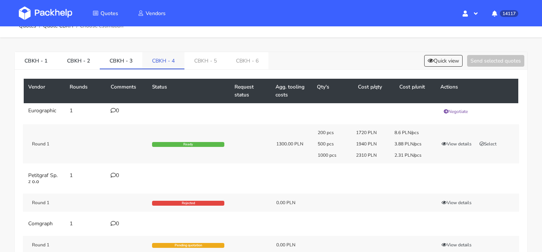
click at [151, 65] on link "CBKH - 4" at bounding box center [163, 60] width 42 height 17
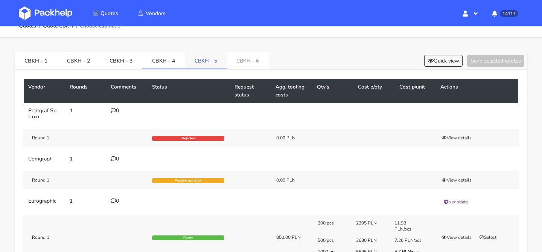
click at [202, 61] on link "CBKH - 5" at bounding box center [206, 60] width 42 height 17
click at [235, 63] on link "CBKH - 6" at bounding box center [248, 60] width 42 height 17
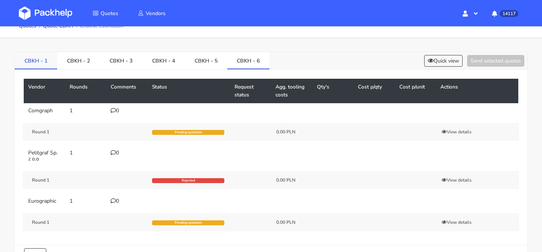
click at [32, 62] on link "CBKH - 1" at bounding box center [36, 60] width 43 height 17
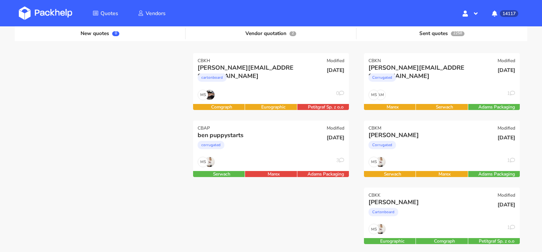
scroll to position [88, 0]
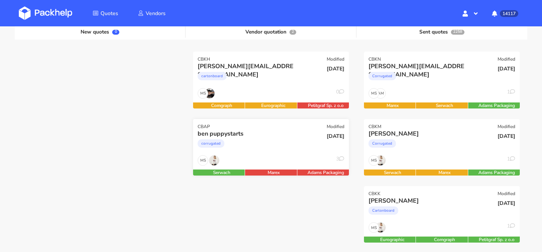
click at [273, 152] on div "corrugated" at bounding box center [247, 145] width 100 height 15
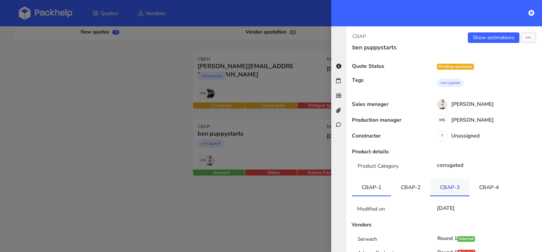
click at [464, 185] on link "CBAP-3" at bounding box center [449, 187] width 39 height 17
click at [482, 182] on link "CBAP-4" at bounding box center [488, 187] width 39 height 17
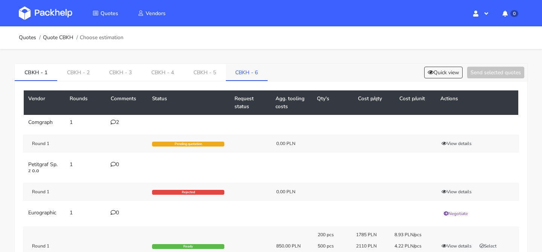
click at [243, 73] on link "CBKH - 6" at bounding box center [247, 72] width 42 height 17
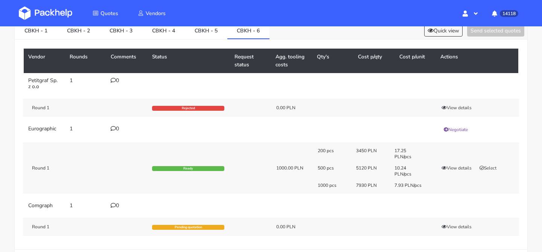
scroll to position [56, 0]
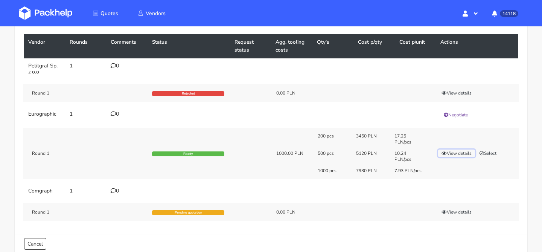
click at [453, 152] on button "View details" at bounding box center [456, 153] width 37 height 8
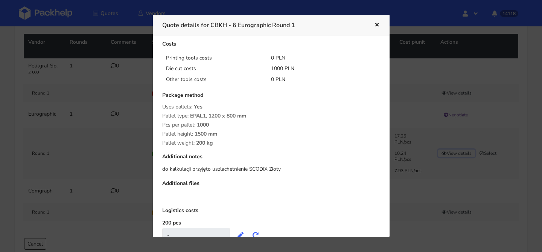
scroll to position [223, 0]
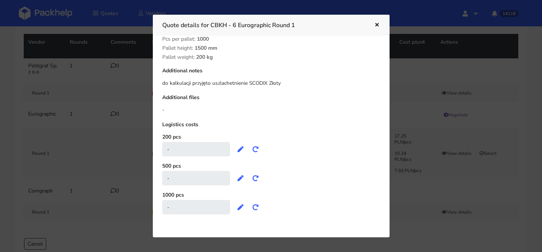
click at [374, 23] on icon "button" at bounding box center [376, 25] width 6 height 5
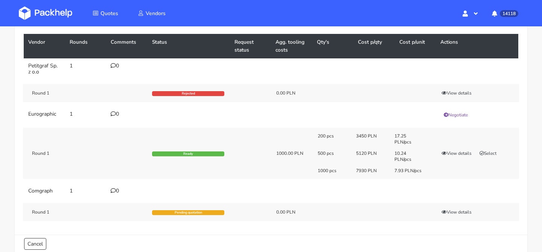
scroll to position [0, 0]
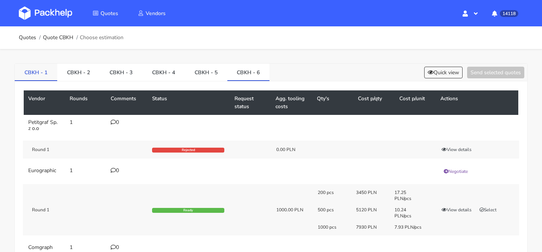
click at [42, 67] on link "CBKH - 1" at bounding box center [36, 72] width 43 height 17
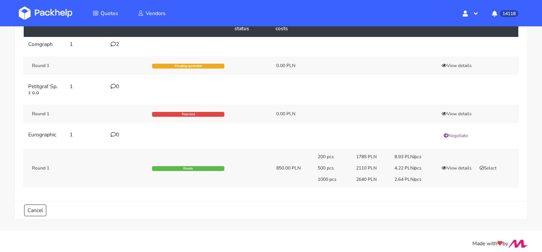
scroll to position [83, 0]
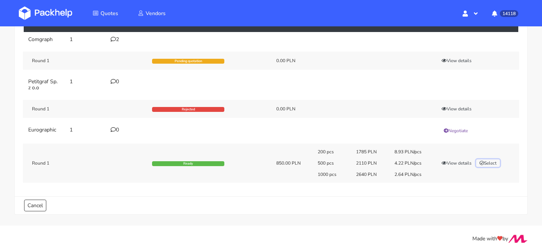
click at [496, 164] on button "Select" at bounding box center [488, 163] width 24 height 8
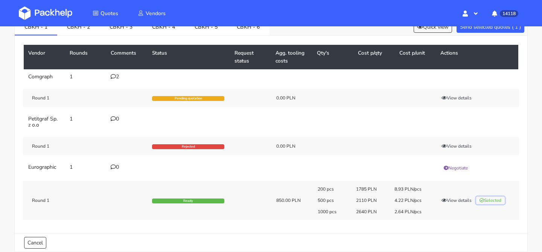
scroll to position [0, 0]
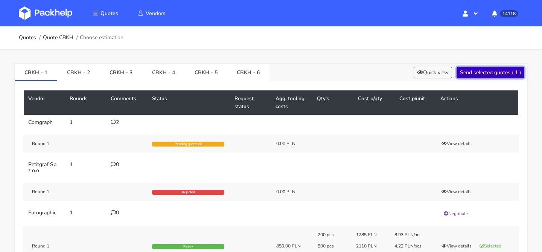
click at [481, 70] on button "Send selected quotes ( 1 )" at bounding box center [490, 73] width 68 height 12
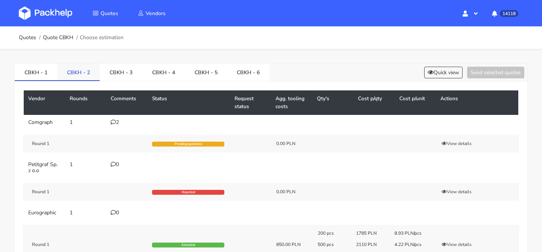
click at [81, 73] on link "CBKH - 2" at bounding box center [78, 72] width 43 height 17
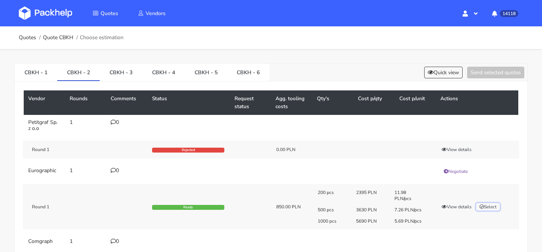
click at [483, 207] on icon "button" at bounding box center [481, 206] width 5 height 5
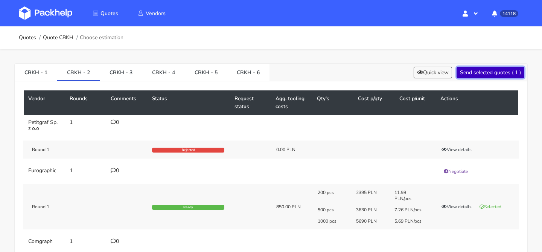
click at [492, 70] on button "Send selected quotes ( 1 )" at bounding box center [490, 73] width 68 height 12
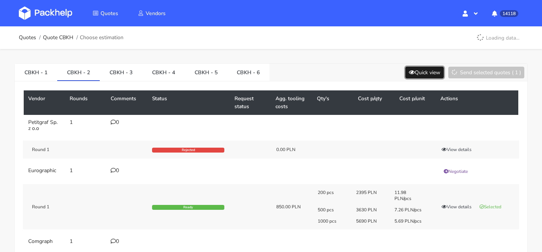
click at [427, 73] on button "Quick view" at bounding box center [424, 73] width 38 height 12
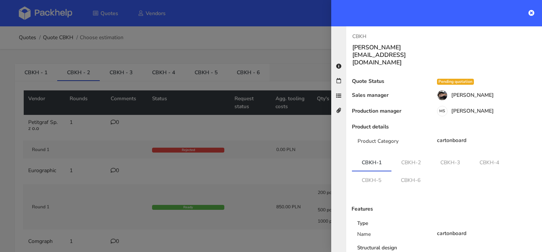
click at [246, 90] on div at bounding box center [271, 126] width 542 height 252
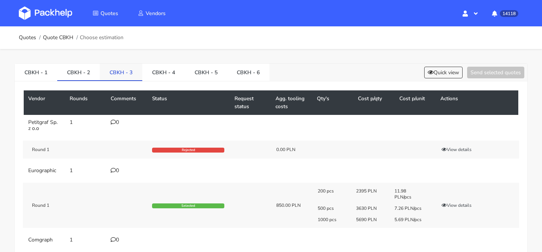
click at [127, 70] on link "CBKH - 3" at bounding box center [121, 72] width 43 height 17
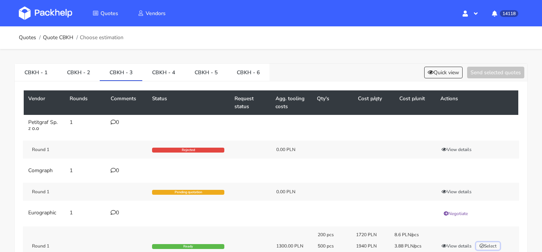
click at [486, 244] on button "Select" at bounding box center [488, 246] width 24 height 8
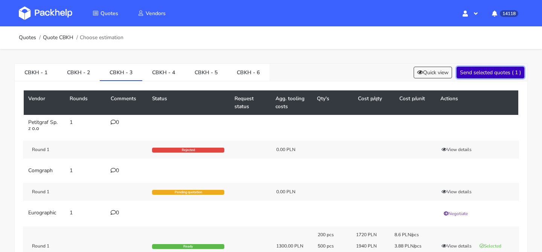
click at [488, 75] on button "Send selected quotes ( 1 )" at bounding box center [490, 73] width 68 height 12
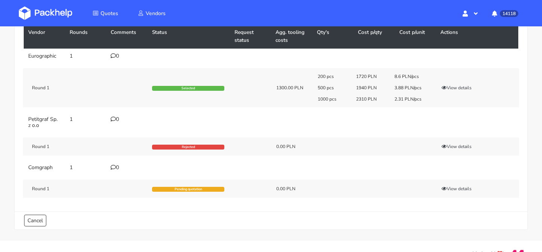
scroll to position [81, 0]
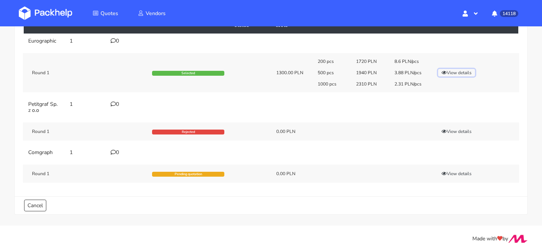
click at [452, 71] on button "View details" at bounding box center [456, 73] width 37 height 8
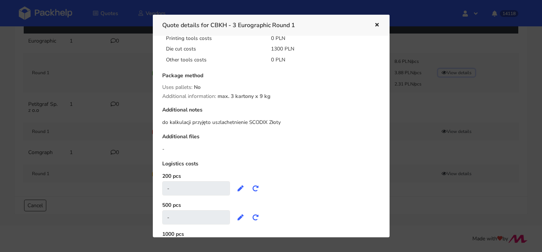
scroll to position [152, 0]
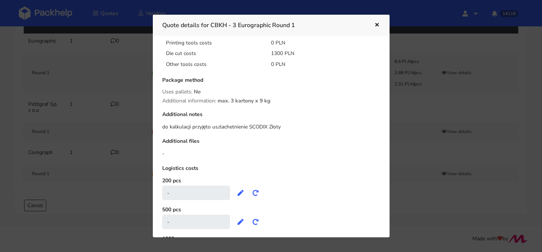
click at [87, 117] on div at bounding box center [271, 126] width 542 height 252
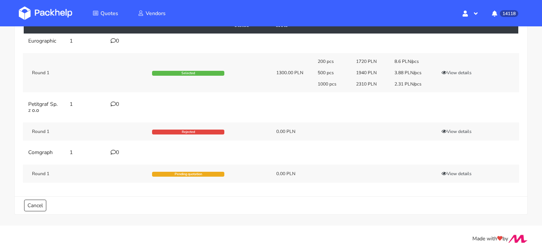
scroll to position [0, 0]
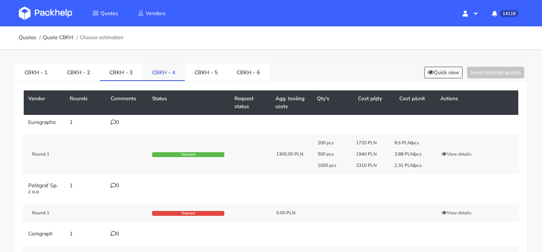
click at [174, 73] on link "CBKH - 4" at bounding box center [163, 72] width 43 height 17
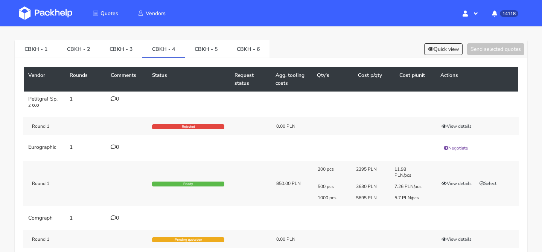
scroll to position [50, 0]
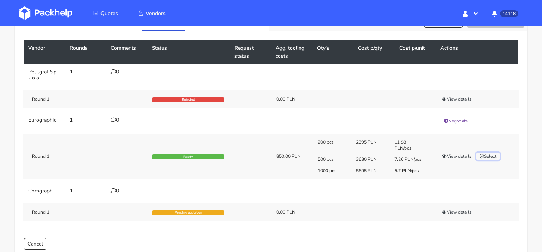
click at [494, 156] on button "Select" at bounding box center [488, 156] width 24 height 8
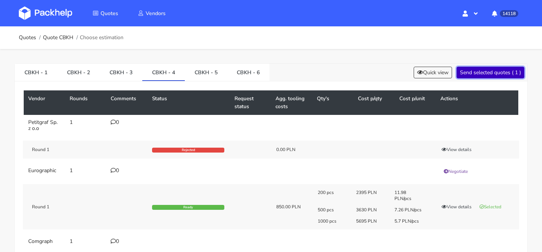
click at [492, 67] on button "Send selected quotes ( 1 )" at bounding box center [490, 73] width 68 height 12
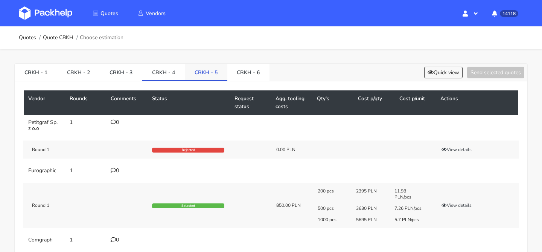
click at [216, 72] on link "CBKH - 5" at bounding box center [206, 72] width 43 height 17
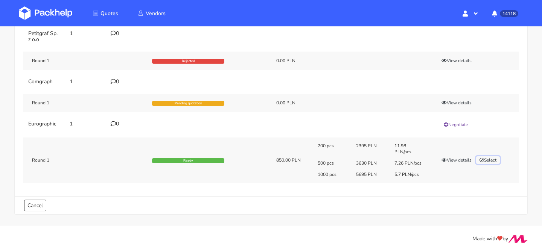
click at [498, 158] on button "Select" at bounding box center [488, 160] width 24 height 8
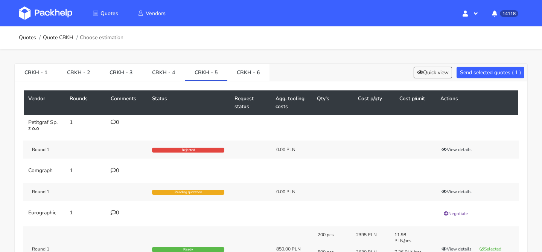
click at [502, 79] on div "CBKH - 1 CBKH - 2 CBKH - 3 CBKH - 4 CBKH - 5 CBKH - 6 Quick view Send selected …" at bounding box center [271, 73] width 512 height 18
click at [496, 70] on button "Send selected quotes ( 1 )" at bounding box center [490, 73] width 68 height 12
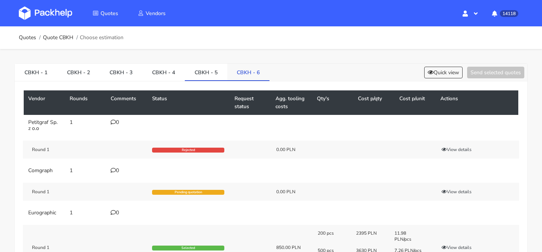
click at [257, 64] on link "CBKH - 6" at bounding box center [248, 72] width 43 height 17
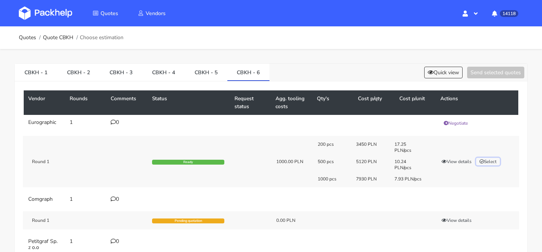
click at [498, 161] on button "Select" at bounding box center [488, 162] width 24 height 8
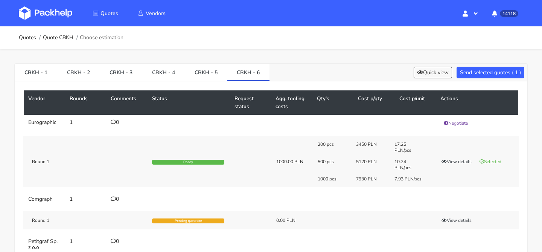
click at [491, 66] on div "CBKH - 1 CBKH - 2 CBKH - 3 CBKH - 4 CBKH - 5 CBKH - 6 Quick view Send selected …" at bounding box center [271, 73] width 512 height 18
click at [487, 69] on button "Send selected quotes ( 1 )" at bounding box center [490, 73] width 68 height 12
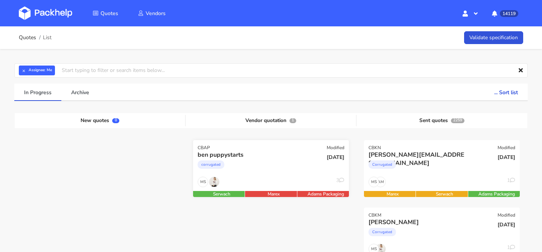
click at [288, 158] on div "ben puppystarts" at bounding box center [247, 154] width 100 height 8
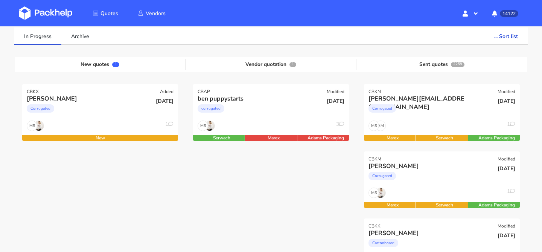
scroll to position [61, 0]
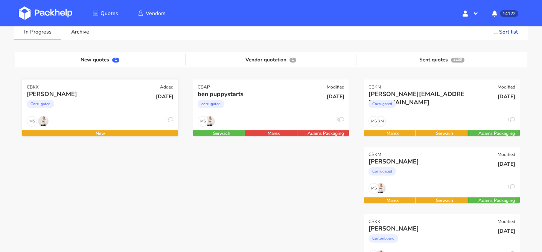
click at [97, 109] on div "Corrugated" at bounding box center [77, 105] width 100 height 15
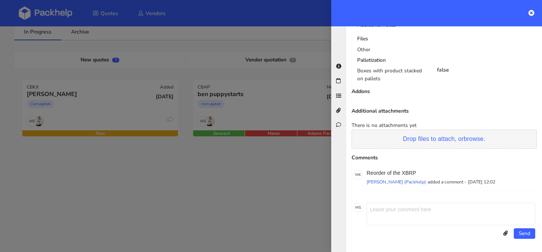
scroll to position [0, 0]
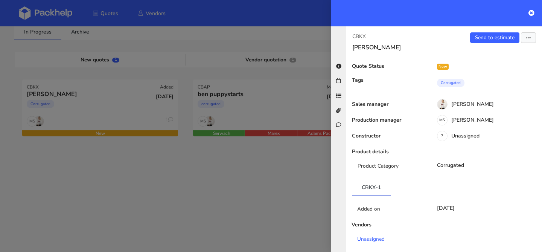
click at [491, 43] on div "Send to estimate View quote Edit quote Missing data Reject quote Export to PDF" at bounding box center [493, 41] width 98 height 19
click at [492, 39] on link "Send to estimate" at bounding box center [494, 37] width 49 height 11
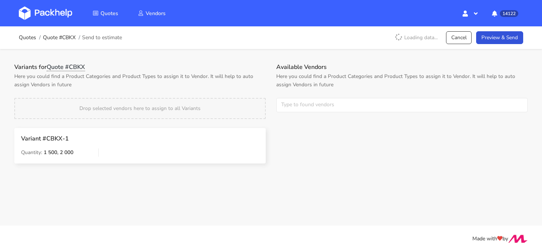
click at [297, 96] on div "Available Vendors Here you could find a Product Categories and Product Types to…" at bounding box center [402, 92] width 262 height 58
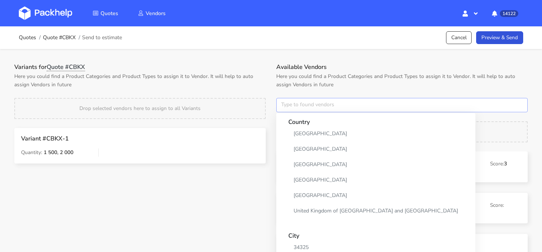
click at [295, 98] on input "text" at bounding box center [401, 105] width 251 height 14
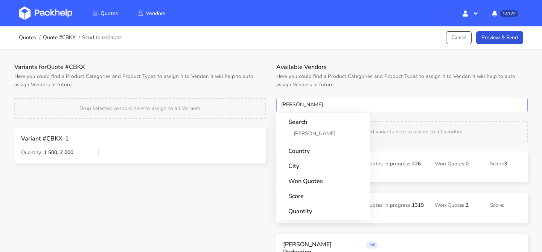
type input "adams"
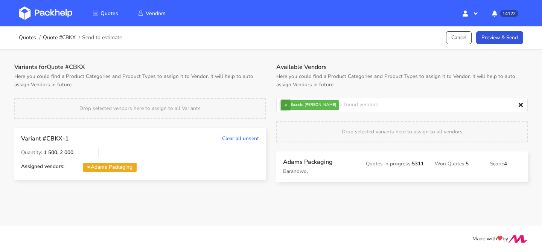
click at [284, 101] on button "×" at bounding box center [286, 105] width 10 height 10
click at [284, 101] on input "text" at bounding box center [401, 105] width 251 height 14
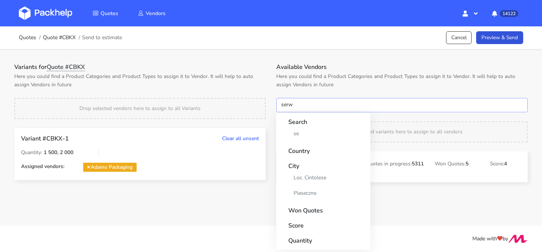
type input "serwa"
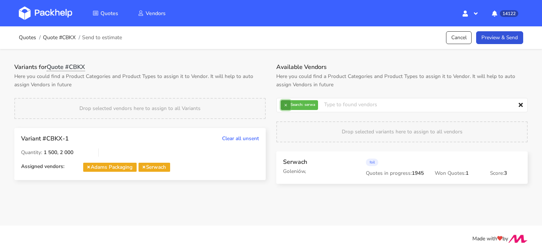
click at [283, 107] on button "×" at bounding box center [286, 105] width 10 height 10
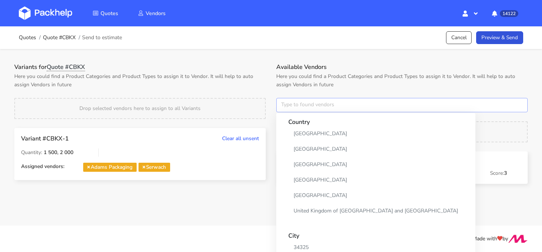
click at [283, 107] on input "text" at bounding box center [401, 105] width 251 height 14
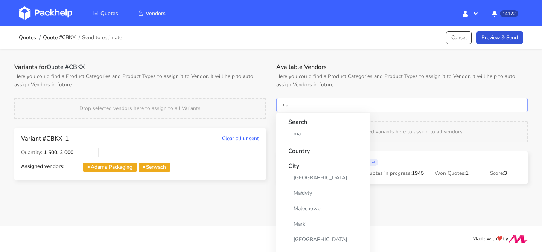
type input "mare"
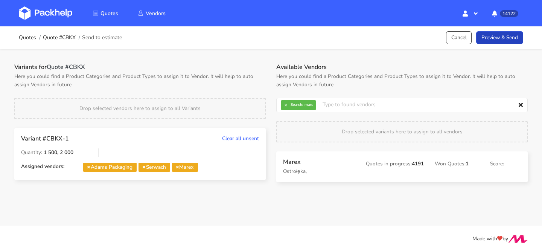
click at [498, 34] on link "Preview & Send" at bounding box center [499, 37] width 47 height 13
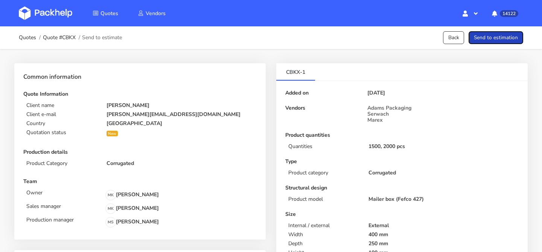
click at [498, 34] on button "Send to estimation" at bounding box center [495, 37] width 55 height 13
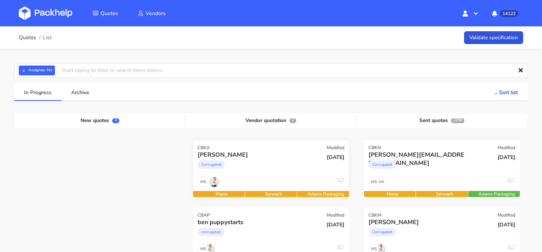
click at [277, 166] on div "Corrugated" at bounding box center [247, 166] width 100 height 15
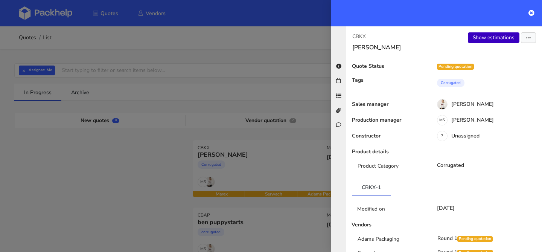
click at [479, 39] on link "Show estimations" at bounding box center [494, 37] width 52 height 11
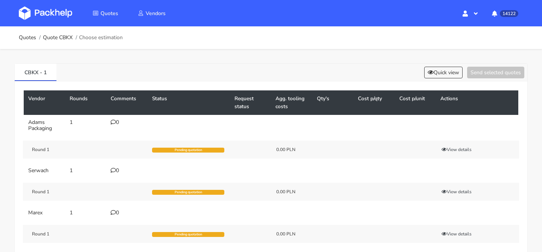
click at [119, 122] on div "0" at bounding box center [127, 122] width 32 height 6
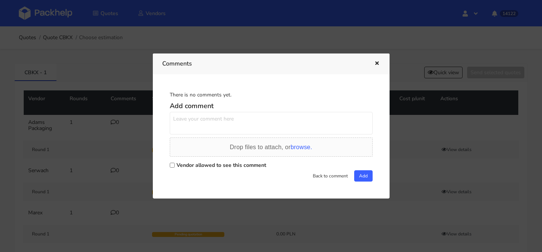
click at [188, 119] on textarea at bounding box center [271, 123] width 203 height 23
paste textarea "XBRP"
type textarea "powtórka XBRP"
click at [181, 166] on label "Vendor allowed to see this comment" at bounding box center [221, 164] width 90 height 7
click at [175, 166] on input "Vendor allowed to see this comment" at bounding box center [172, 164] width 5 height 5
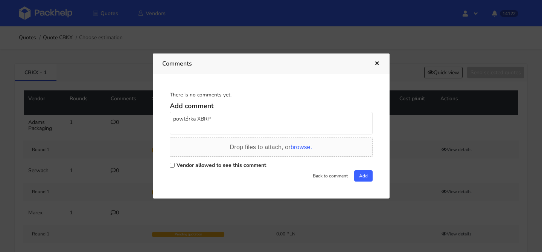
checkbox input "true"
click at [364, 178] on button "Add" at bounding box center [363, 175] width 18 height 11
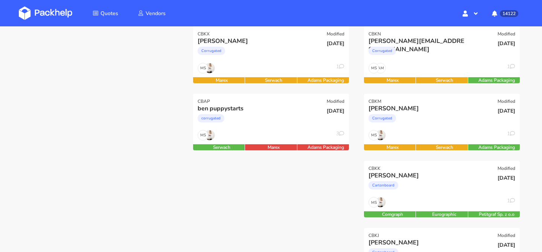
scroll to position [128, 0]
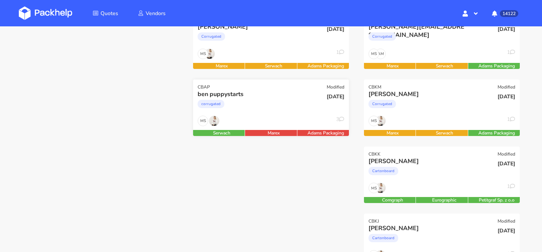
click at [273, 121] on div "MS 3" at bounding box center [271, 122] width 156 height 14
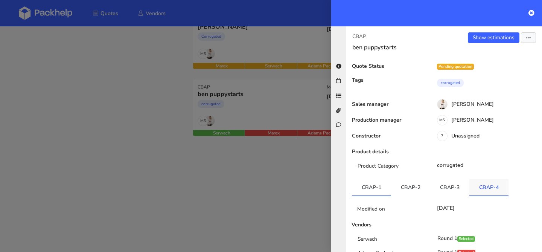
click at [482, 188] on link "CBAP-4" at bounding box center [488, 187] width 39 height 17
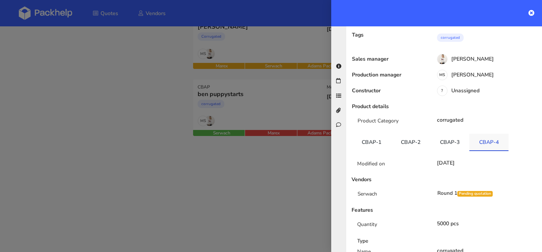
scroll to position [65, 0]
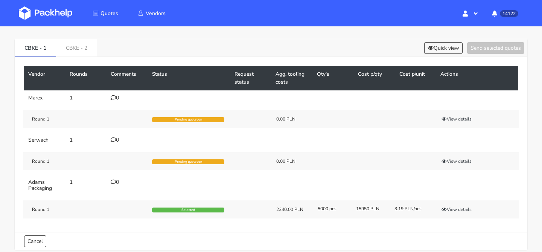
scroll to position [27, 0]
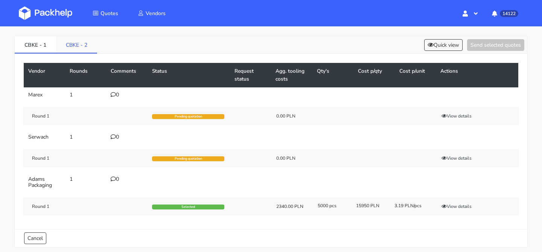
click at [91, 44] on link "CBKE - 2" at bounding box center [76, 44] width 41 height 17
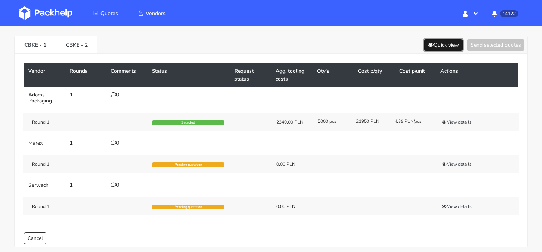
click at [445, 45] on button "Quick view" at bounding box center [443, 45] width 38 height 12
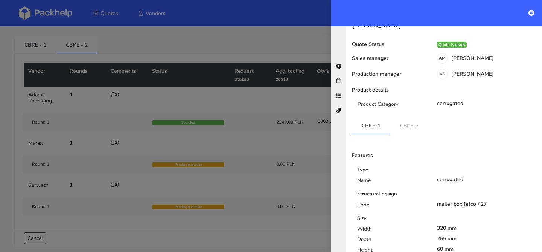
scroll to position [26, 0]
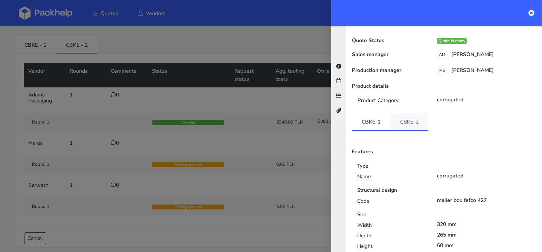
click at [416, 129] on link "CBKE-2" at bounding box center [409, 121] width 38 height 17
click at [374, 122] on link "CBKE-1" at bounding box center [371, 121] width 38 height 17
click at [397, 120] on link "CBKE-2" at bounding box center [409, 121] width 38 height 17
click at [380, 123] on link "CBKE-1" at bounding box center [371, 121] width 38 height 17
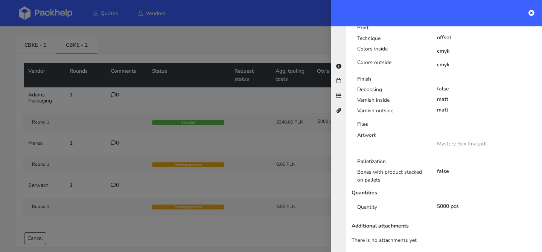
scroll to position [349, 0]
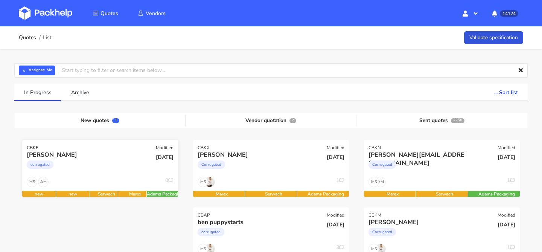
click at [101, 185] on div "AM MS 0" at bounding box center [100, 183] width 156 height 14
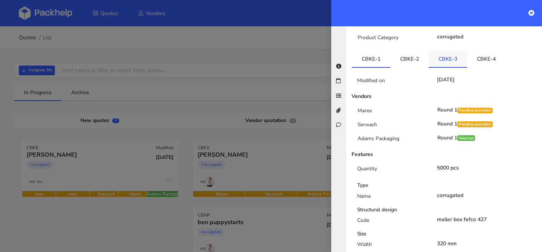
click at [454, 55] on link "CBKE-3" at bounding box center [447, 58] width 38 height 17
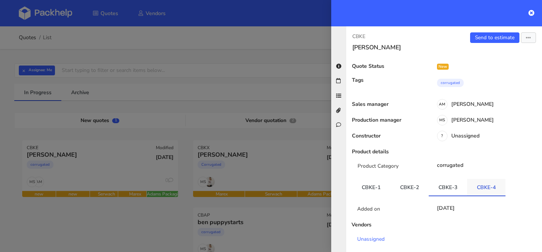
click at [487, 181] on link "CBKE-4" at bounding box center [486, 187] width 38 height 17
click at [502, 40] on link "Send to estimate" at bounding box center [494, 37] width 49 height 11
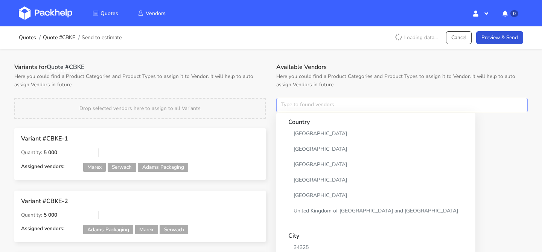
click at [308, 102] on input "text" at bounding box center [401, 105] width 251 height 14
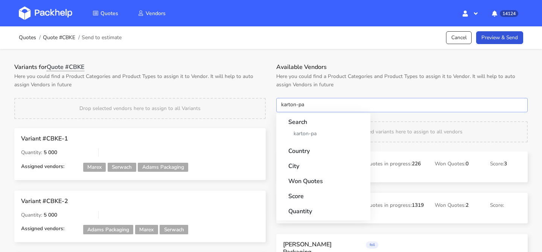
type input "karton-pak"
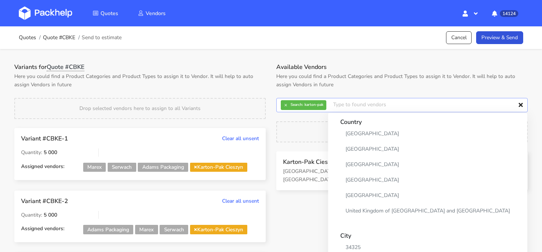
click at [281, 110] on input "text" at bounding box center [401, 105] width 251 height 14
click at [284, 110] on input "text" at bounding box center [401, 105] width 251 height 14
click at [286, 107] on button "×" at bounding box center [286, 105] width 10 height 10
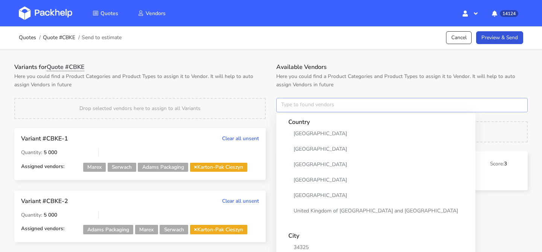
click at [286, 107] on input "text" at bounding box center [401, 105] width 251 height 14
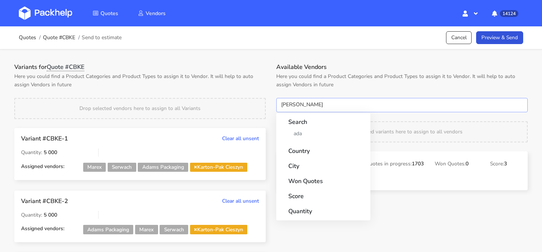
type input "adams"
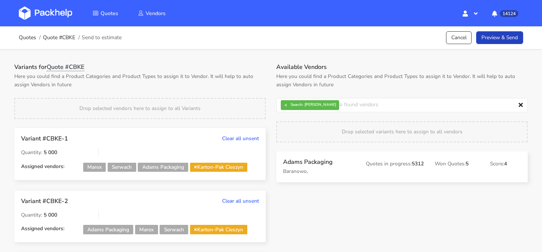
click at [513, 43] on link "Preview & Send" at bounding box center [499, 37] width 47 height 13
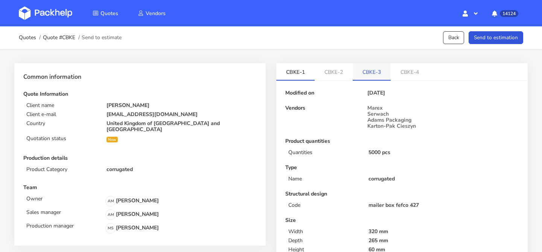
click at [377, 74] on link "CBKE-3" at bounding box center [371, 71] width 38 height 17
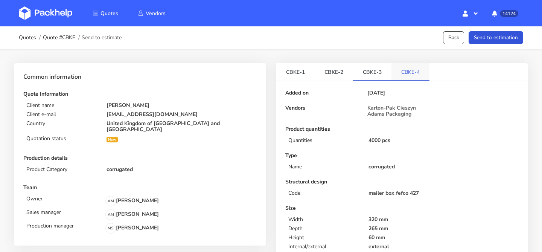
click at [401, 68] on link "CBKE-4" at bounding box center [410, 71] width 38 height 17
click at [493, 33] on button "Send to estimation" at bounding box center [495, 37] width 55 height 13
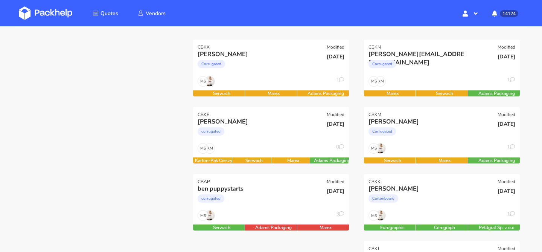
scroll to position [97, 0]
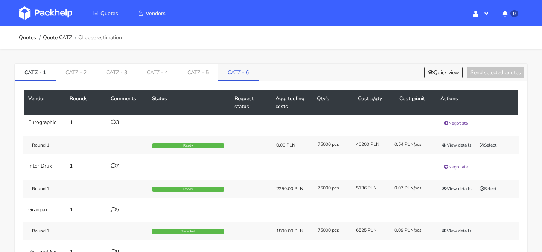
click at [237, 80] on li "CATZ - 6" at bounding box center [238, 72] width 41 height 17
click at [240, 76] on link "CATZ - 6" at bounding box center [238, 72] width 41 height 17
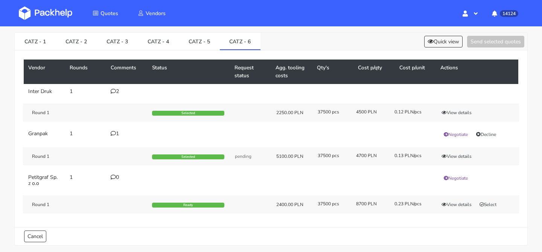
scroll to position [32, 0]
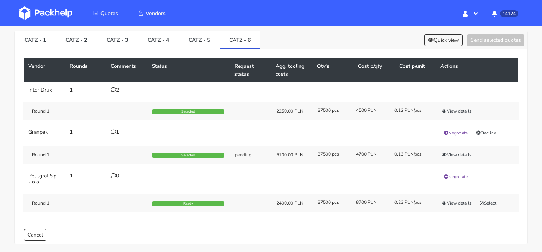
click at [112, 90] on icon at bounding box center [113, 89] width 5 height 5
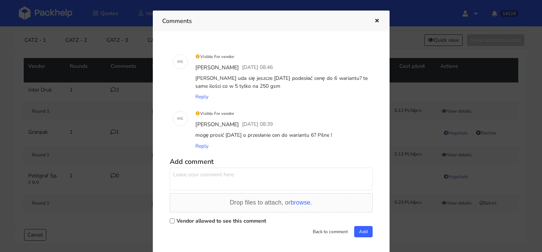
click at [374, 22] on icon "button" at bounding box center [376, 20] width 6 height 5
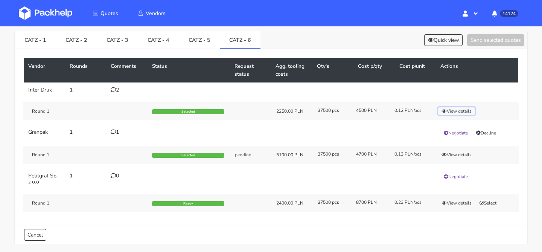
click at [462, 113] on button "View details" at bounding box center [456, 111] width 37 height 8
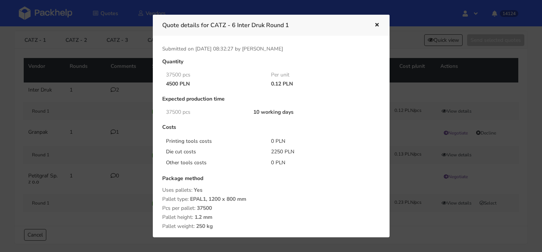
click at [58, 96] on div at bounding box center [271, 126] width 542 height 252
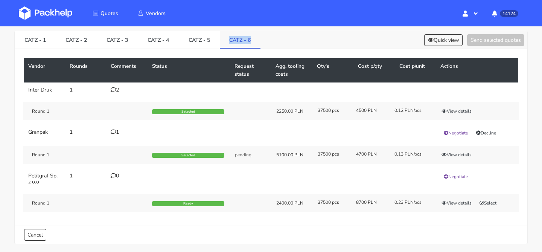
drag, startPoint x: 256, startPoint y: 37, endPoint x: 228, endPoint y: 39, distance: 28.7
click at [228, 39] on link "CATZ - 6" at bounding box center [240, 39] width 41 height 17
copy link "CATZ - 6"
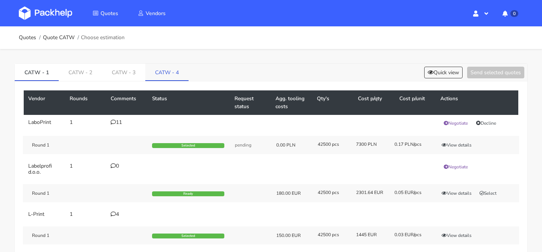
click at [175, 74] on link "CATW - 4" at bounding box center [166, 72] width 43 height 17
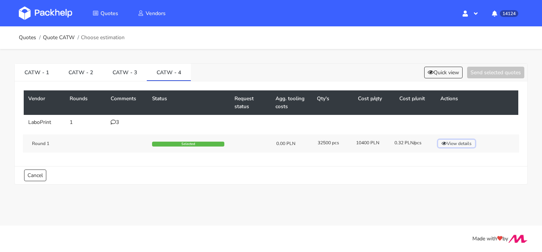
click at [466, 141] on button "View details" at bounding box center [456, 144] width 37 height 8
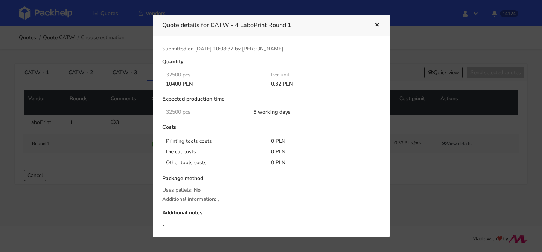
click at [104, 56] on div at bounding box center [271, 126] width 542 height 252
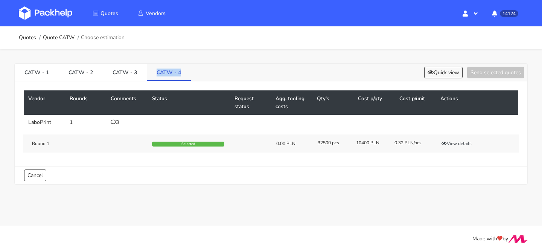
drag, startPoint x: 192, startPoint y: 74, endPoint x: 151, endPoint y: 76, distance: 41.0
click at [151, 76] on div "CATW - 1 CATW - 2 CATW - 3 CATW - 4 Quick view Send selected quotes" at bounding box center [271, 73] width 512 height 18
copy link "CATW - 4"
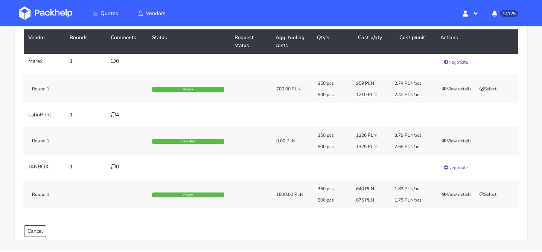
scroll to position [60, 0]
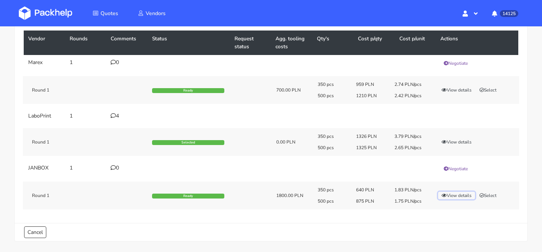
click at [449, 197] on button "View details" at bounding box center [456, 195] width 37 height 8
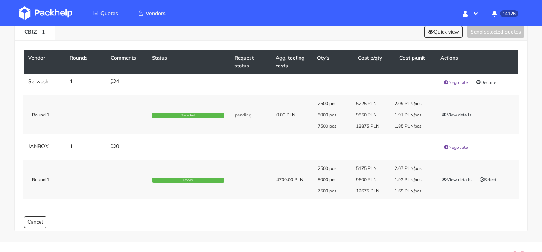
scroll to position [57, 0]
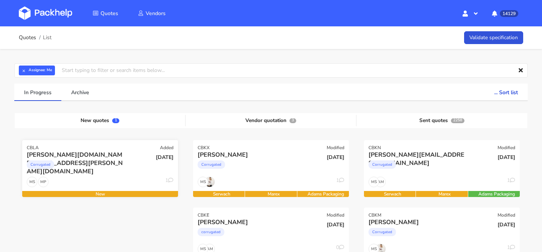
click at [105, 167] on div "Corrugated" at bounding box center [77, 166] width 100 height 15
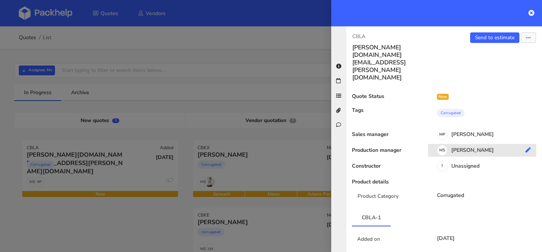
click at [465, 147] on div "[PERSON_NAME]" at bounding box center [485, 151] width 114 height 8
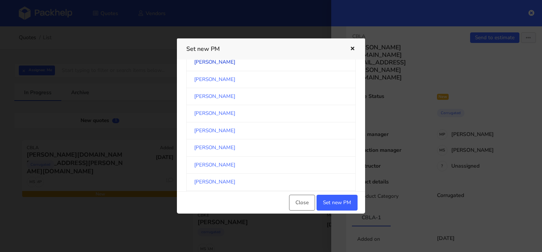
scroll to position [89, 0]
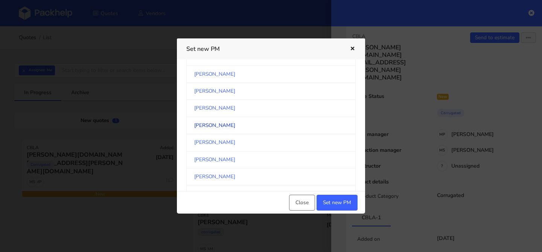
click at [242, 122] on link "[PERSON_NAME]" at bounding box center [270, 125] width 169 height 17
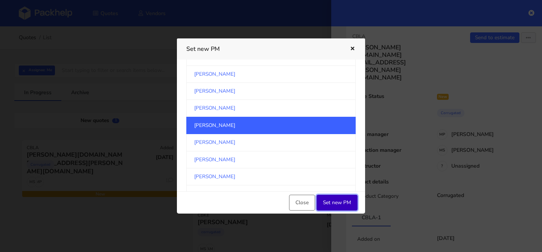
click at [340, 203] on button "Set new PM" at bounding box center [336, 202] width 41 height 16
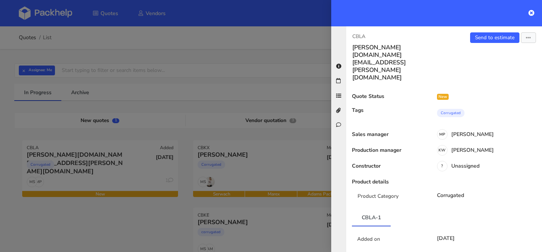
click at [149, 206] on div at bounding box center [271, 126] width 542 height 252
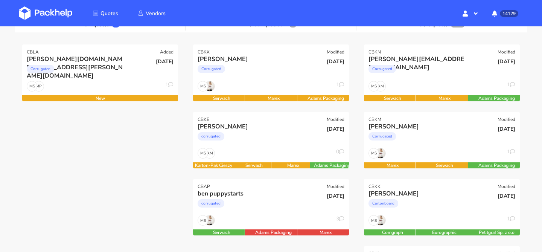
scroll to position [168, 0]
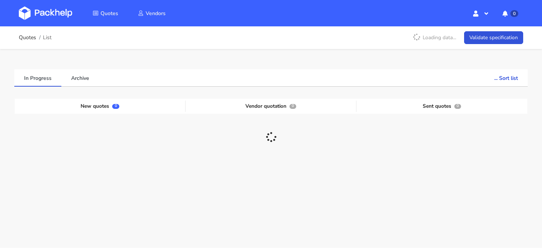
scroll to position [22, 0]
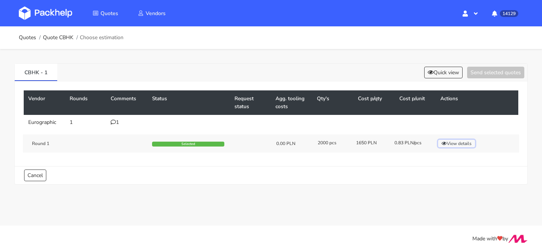
click at [463, 143] on button "View details" at bounding box center [456, 144] width 37 height 8
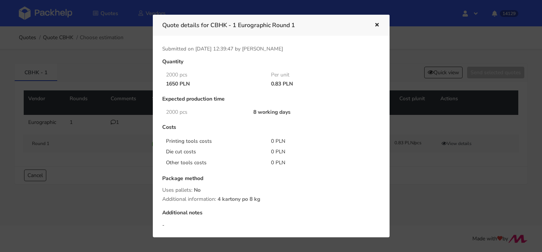
click at [71, 85] on div at bounding box center [271, 126] width 542 height 252
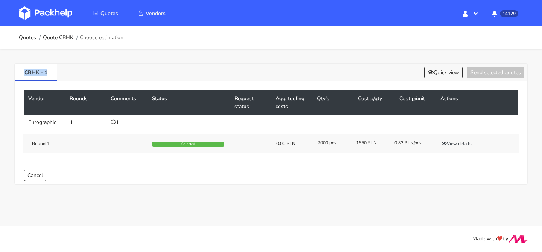
drag, startPoint x: 60, startPoint y: 74, endPoint x: 7, endPoint y: 73, distance: 52.7
click at [7, 73] on div "CBHK - 1 Quick view Send selected quotes Vendor Rounds Comments Status Request …" at bounding box center [271, 122] width 542 height 146
copy link "CBHK - 1"
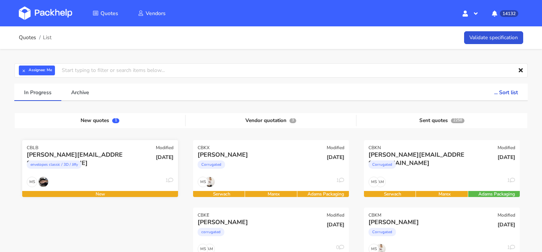
click at [88, 150] on div "[PERSON_NAME][EMAIL_ADDRESS][DOMAIN_NAME]" at bounding box center [77, 154] width 100 height 8
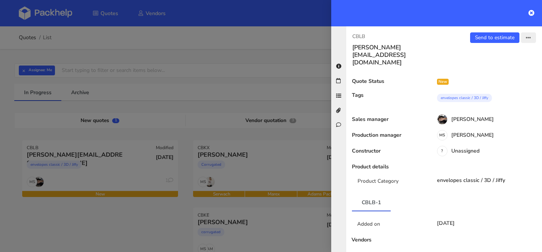
click at [529, 37] on icon "button" at bounding box center [527, 37] width 5 height 5
click at [499, 65] on link "Edit quote" at bounding box center [504, 67] width 66 height 12
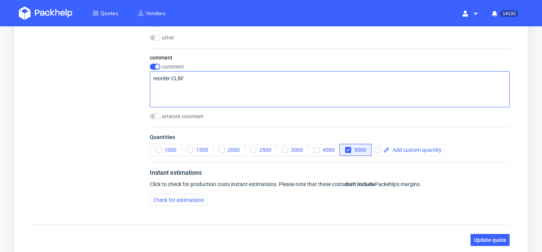
scroll to position [627, 0]
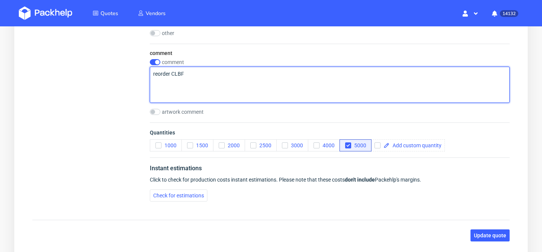
click at [197, 80] on textarea "reorder CLBF" at bounding box center [330, 85] width 360 height 36
paste textarea "R024114003"
type textarea "powtórka R024114003 WBWP"
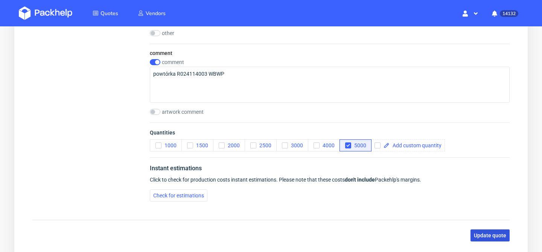
click at [480, 231] on button "Update quote" at bounding box center [489, 235] width 39 height 12
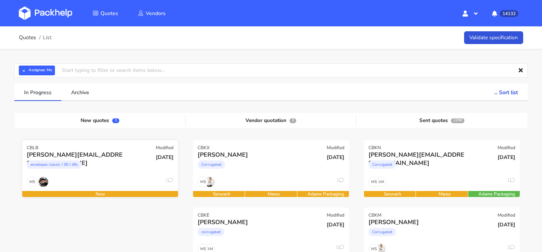
click at [120, 157] on div "[PERSON_NAME][EMAIL_ADDRESS][DOMAIN_NAME]" at bounding box center [77, 154] width 100 height 8
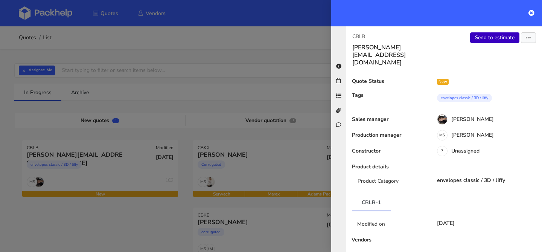
click at [485, 40] on link "Send to estimate" at bounding box center [494, 37] width 49 height 11
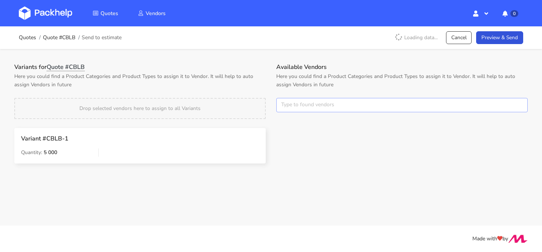
click at [307, 102] on input "text" at bounding box center [401, 105] width 251 height 14
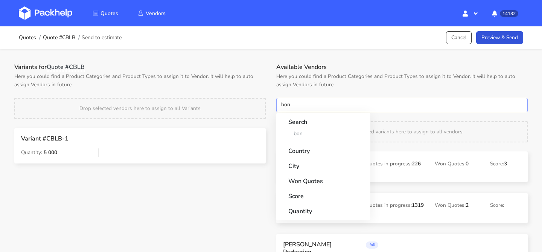
type input "bong"
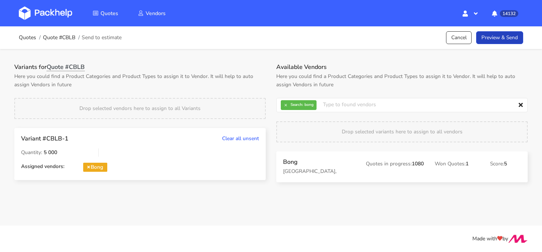
click at [504, 37] on link "Preview & Send" at bounding box center [499, 37] width 47 height 13
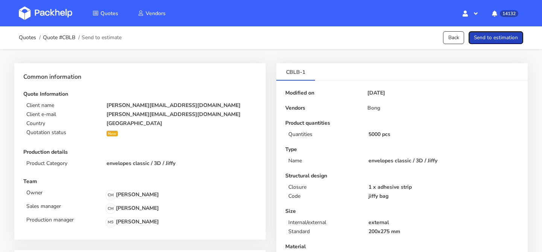
click at [504, 37] on button "Send to estimation" at bounding box center [495, 37] width 55 height 13
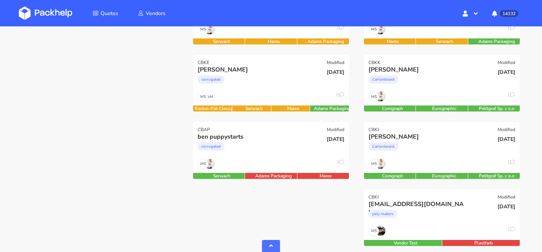
scroll to position [220, 0]
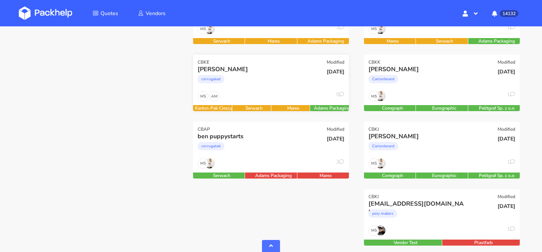
click at [250, 96] on div "AM MS 0" at bounding box center [271, 98] width 156 height 14
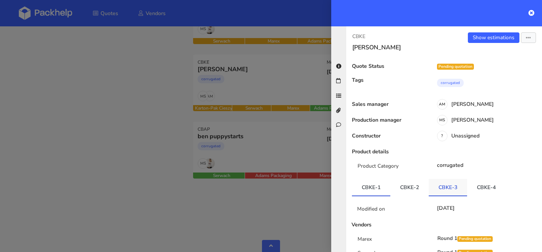
click at [452, 193] on link "CBKE-3" at bounding box center [447, 187] width 38 height 17
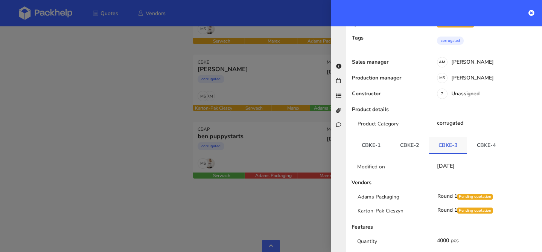
scroll to position [64, 0]
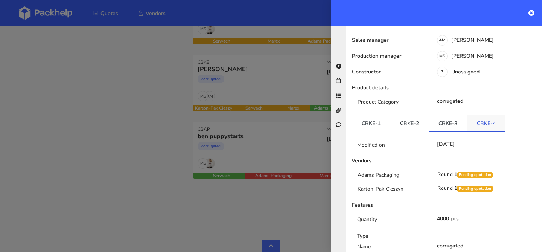
click at [488, 124] on link "CBKE-4" at bounding box center [486, 123] width 38 height 17
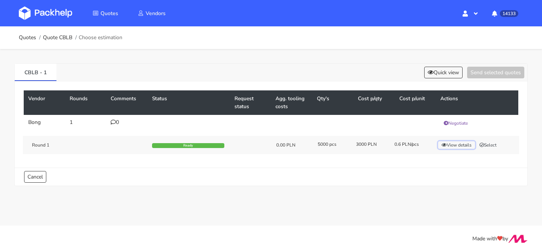
click at [467, 144] on button "View details" at bounding box center [456, 145] width 37 height 8
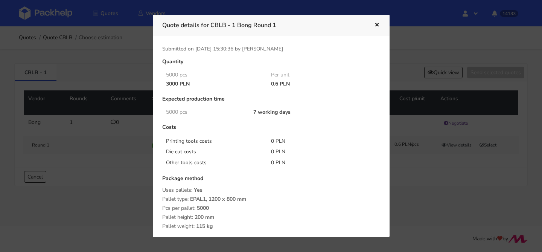
click at [378, 26] on icon "button" at bounding box center [376, 25] width 6 height 5
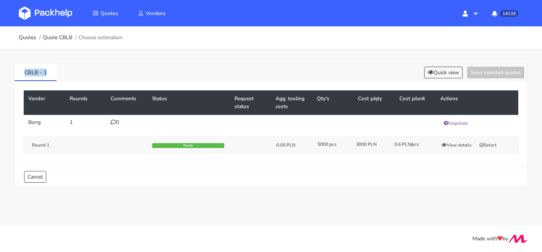
drag, startPoint x: 57, startPoint y: 68, endPoint x: 8, endPoint y: 68, distance: 49.3
click at [8, 68] on div "CBLB - 1 Quick view Send selected quotes Vendor Rounds Comments Status Request …" at bounding box center [271, 123] width 542 height 148
copy link "CBLB - 1"
click at [493, 149] on div "Round 1 Ready 0.00 PLN 5000 pcs 3000 PLN 0.6 PLN/pcs View details Select" at bounding box center [271, 145] width 496 height 18
click at [493, 147] on button "Select" at bounding box center [488, 145] width 24 height 8
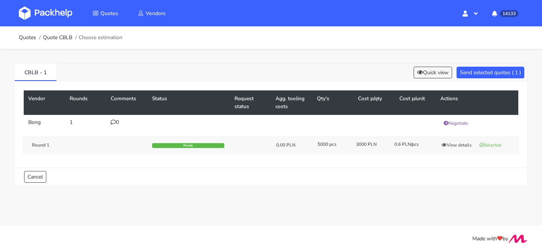
click at [489, 64] on div "CBLB - 1 Quick view Send selected quotes ( 1 )" at bounding box center [271, 73] width 512 height 18
click at [484, 70] on button "Send selected quotes ( 1 )" at bounding box center [490, 73] width 68 height 12
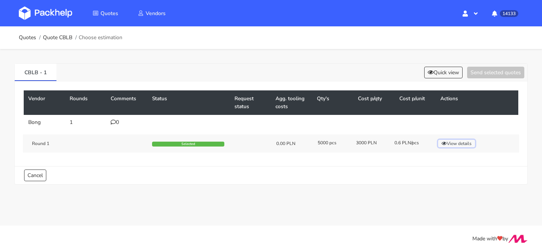
click at [448, 142] on button "View details" at bounding box center [456, 144] width 37 height 8
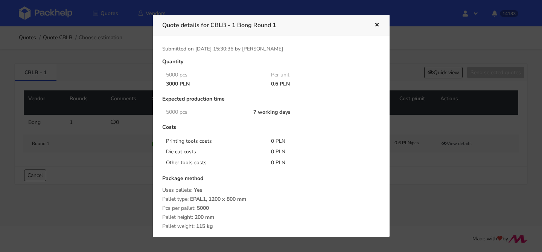
click at [377, 24] on icon "button" at bounding box center [376, 25] width 6 height 5
